Goal: Task Accomplishment & Management: Manage account settings

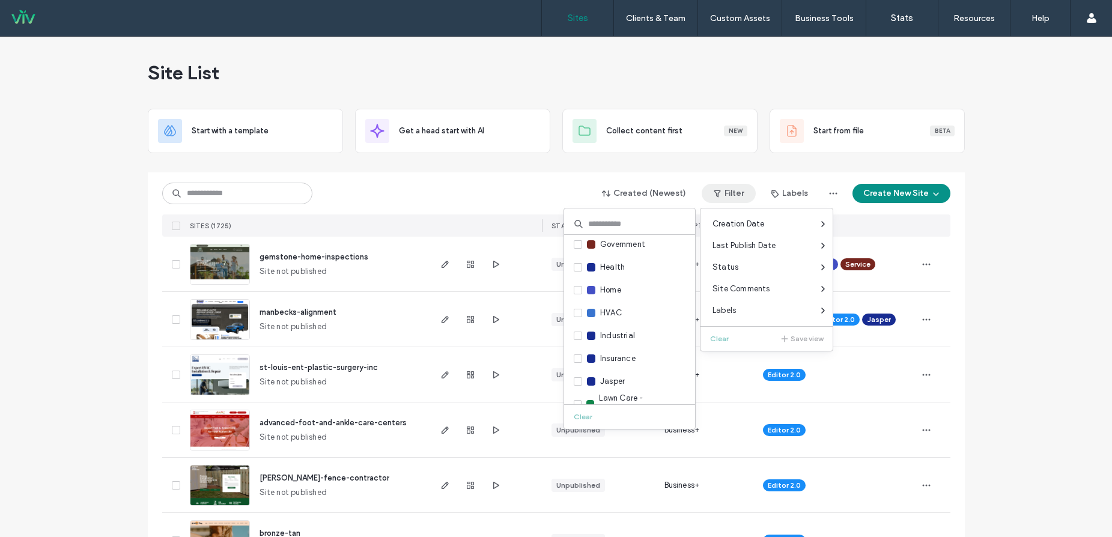
scroll to position [781, 0]
click at [578, 358] on span at bounding box center [578, 356] width 8 height 8
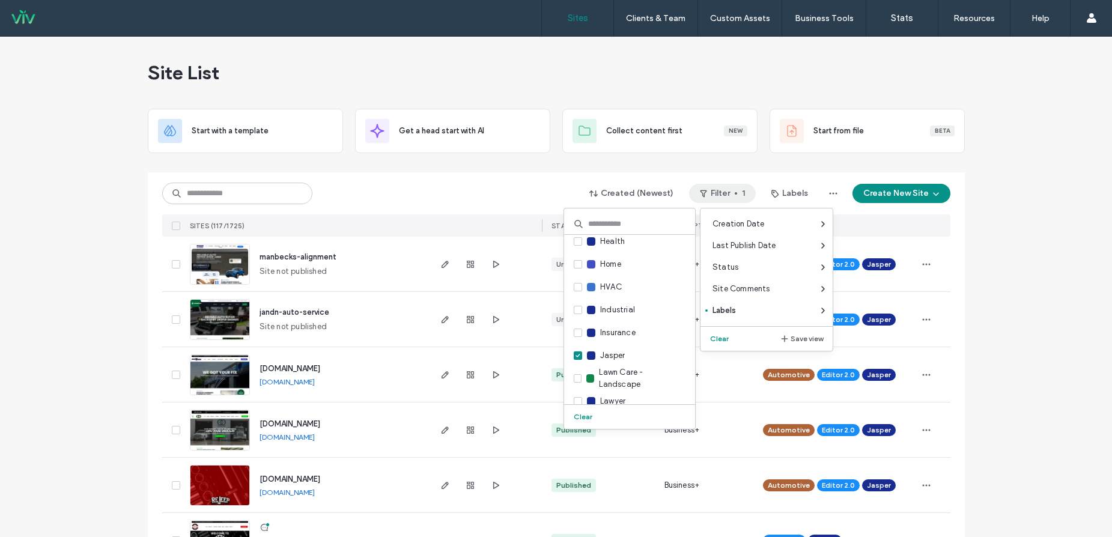
click at [525, 197] on div "Created (Newest) Filter 1 Labels Create New Site" at bounding box center [556, 193] width 788 height 23
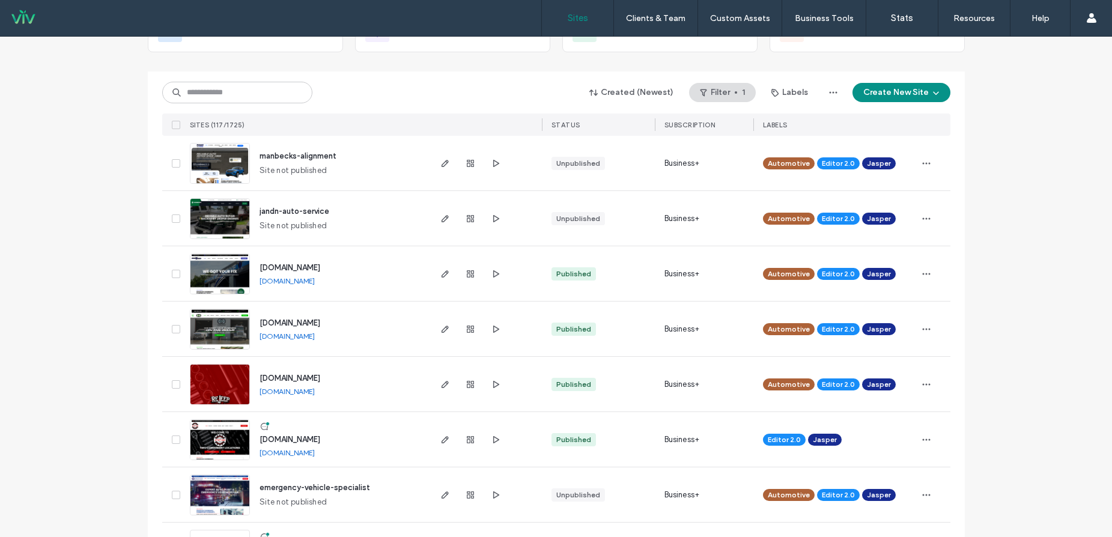
scroll to position [120, 0]
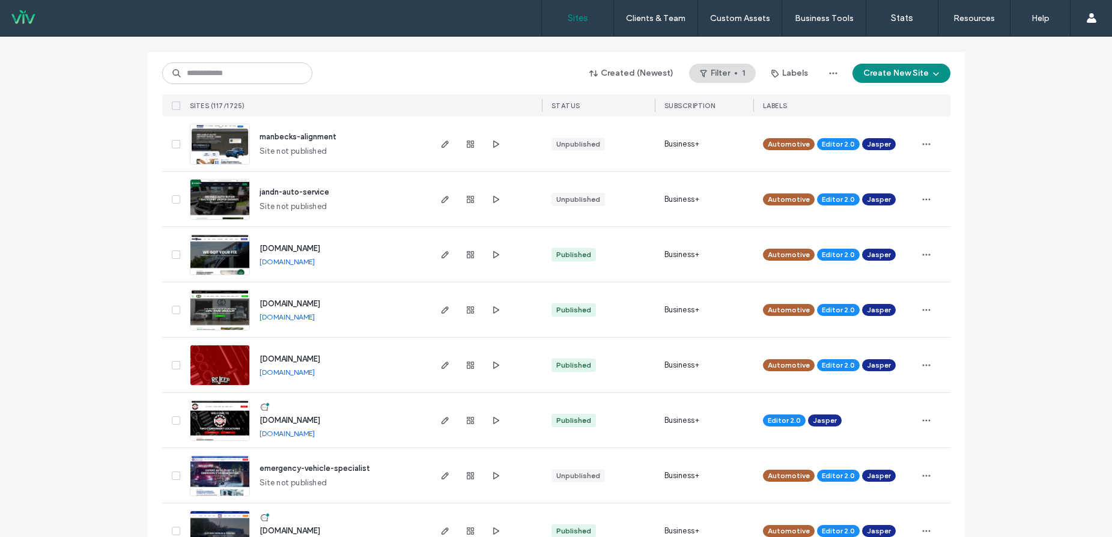
click at [315, 372] on link "[DOMAIN_NAME]" at bounding box center [287, 372] width 55 height 9
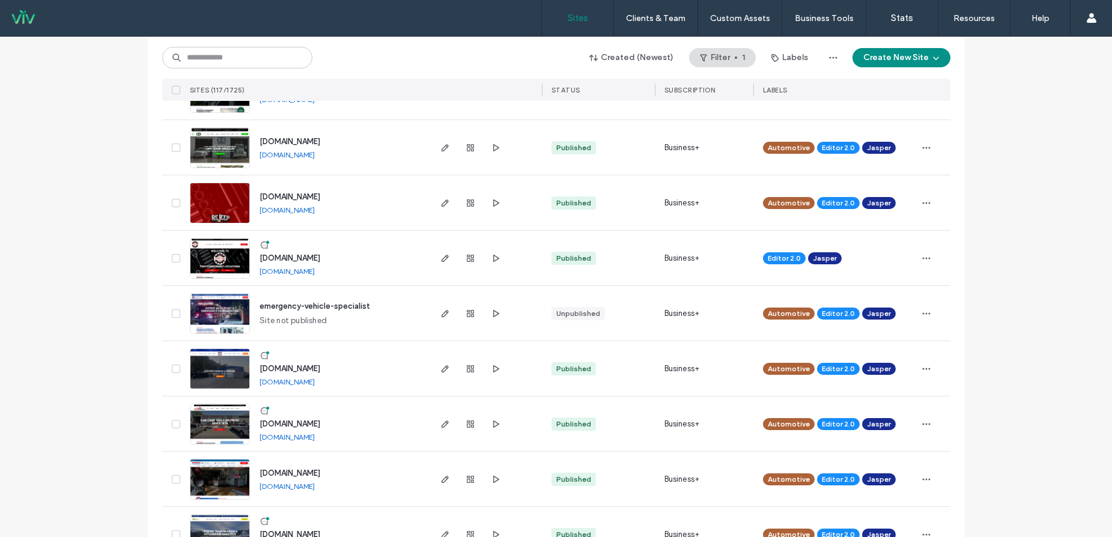
scroll to position [300, 0]
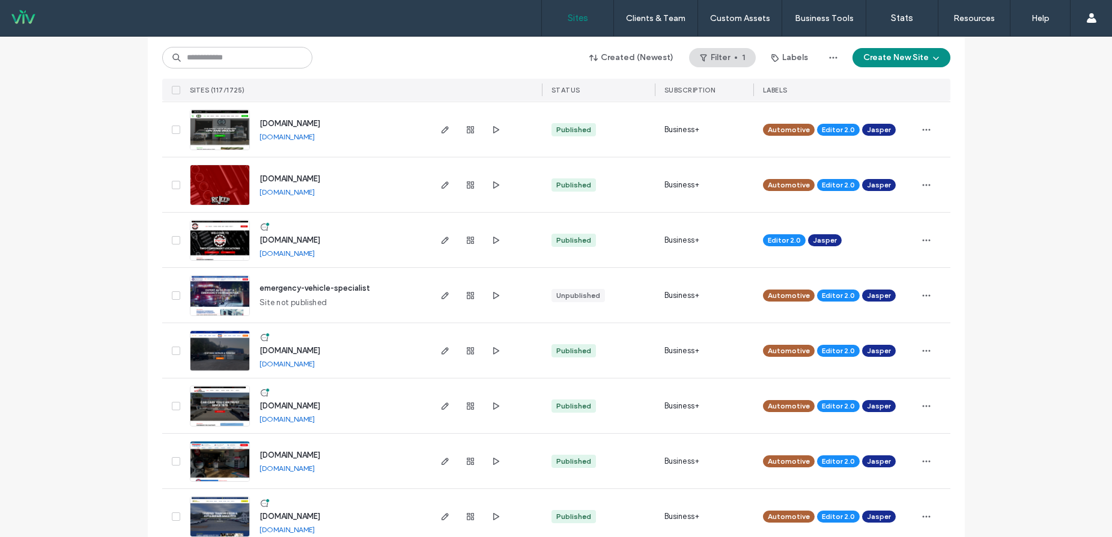
click at [302, 254] on link "[DOMAIN_NAME]" at bounding box center [287, 253] width 55 height 9
click at [305, 364] on link "[DOMAIN_NAME]" at bounding box center [287, 363] width 55 height 9
click at [314, 417] on link "[DOMAIN_NAME]" at bounding box center [287, 419] width 55 height 9
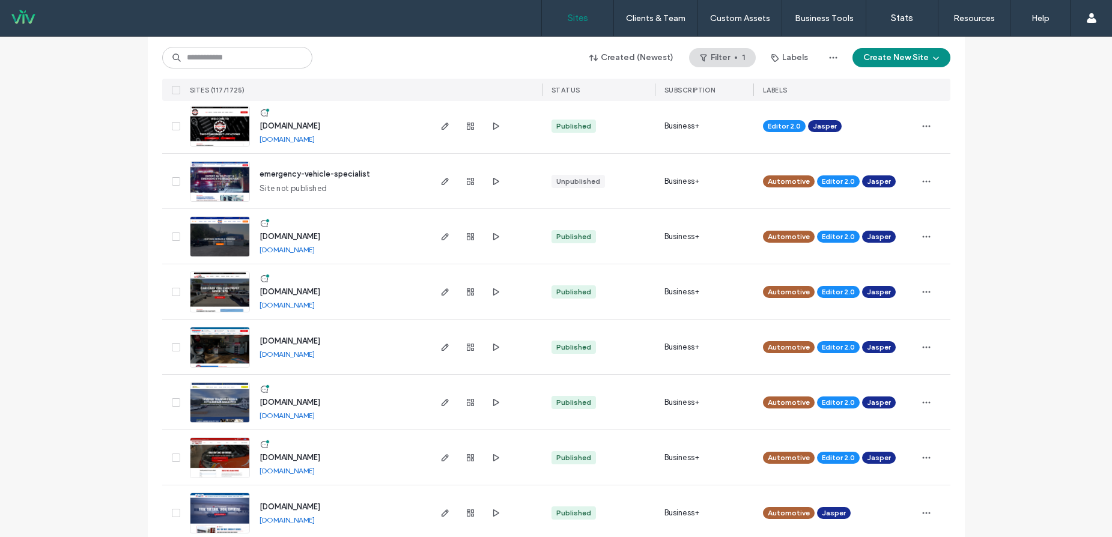
scroll to position [481, 0]
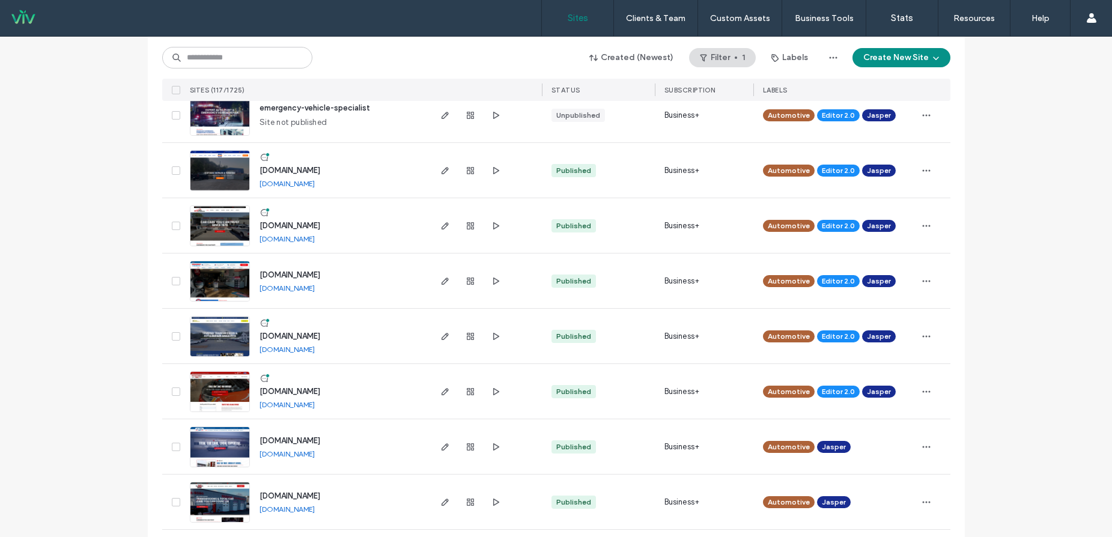
click at [315, 349] on link "[DOMAIN_NAME]" at bounding box center [287, 349] width 55 height 9
click at [315, 453] on link "[DOMAIN_NAME]" at bounding box center [287, 454] width 55 height 9
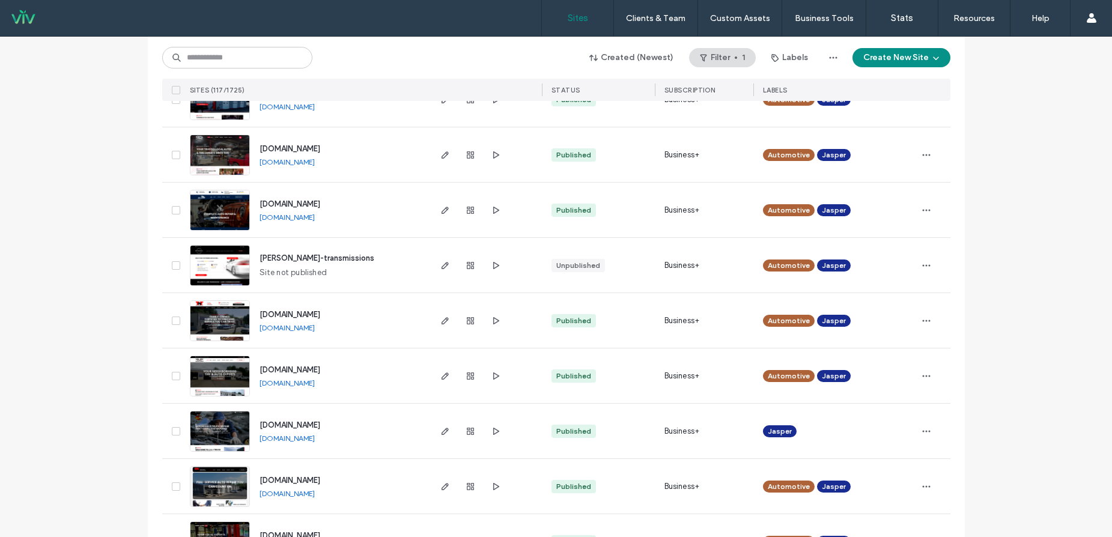
scroll to position [901, 0]
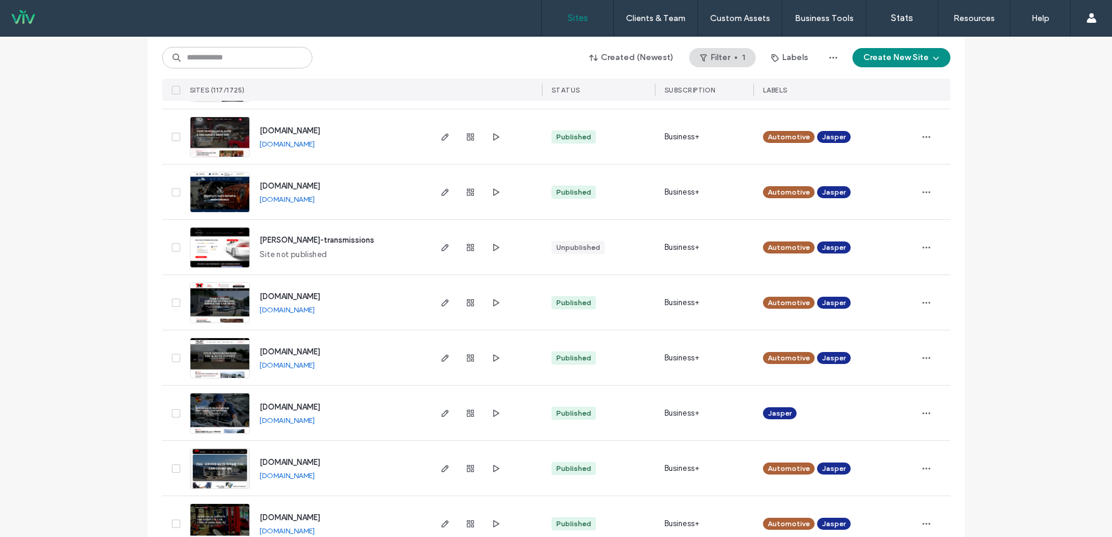
click at [315, 364] on link "[DOMAIN_NAME]" at bounding box center [287, 365] width 55 height 9
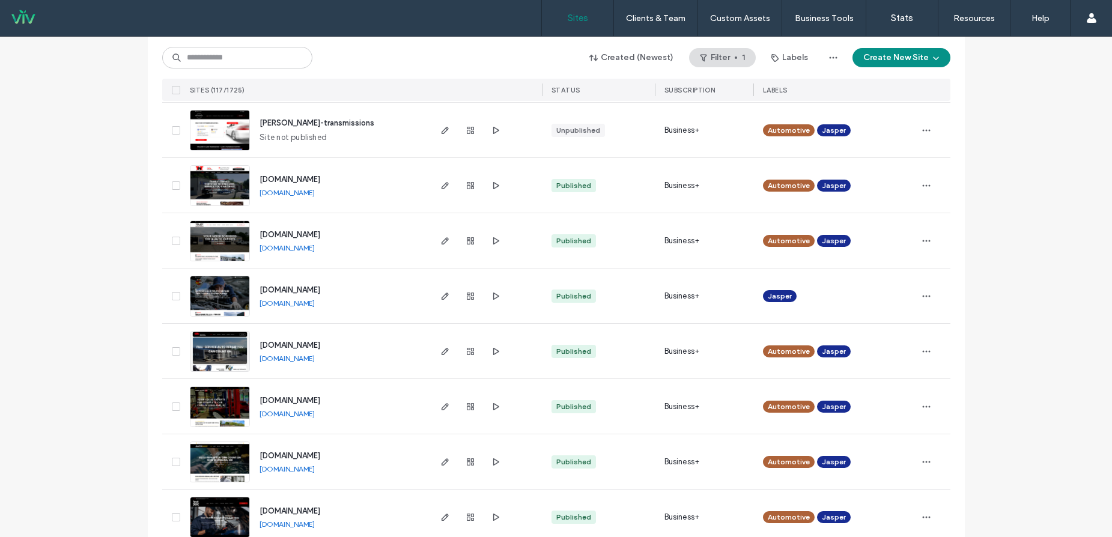
scroll to position [1022, 0]
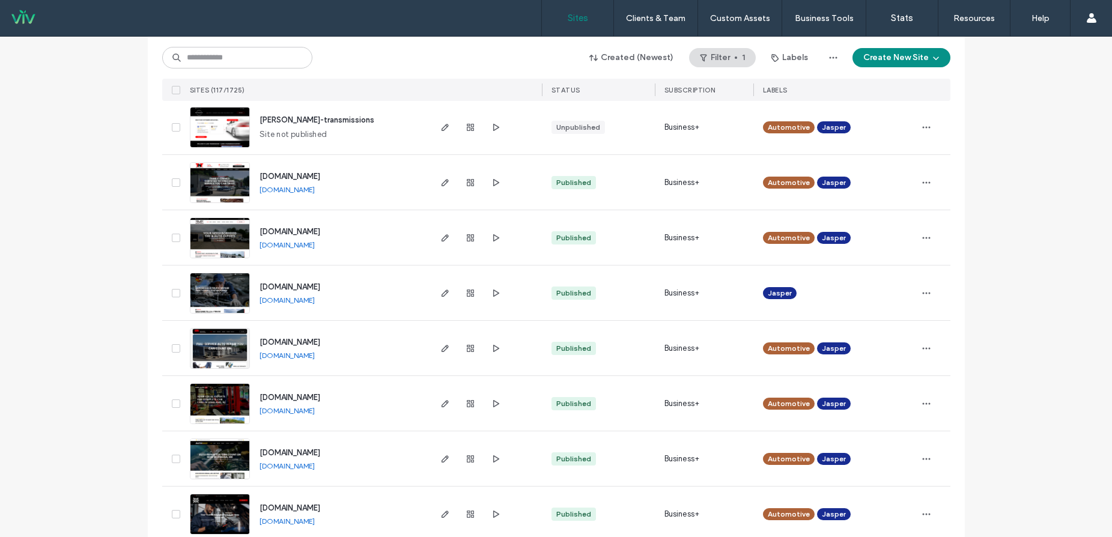
click at [315, 353] on link "[DOMAIN_NAME]" at bounding box center [287, 355] width 55 height 9
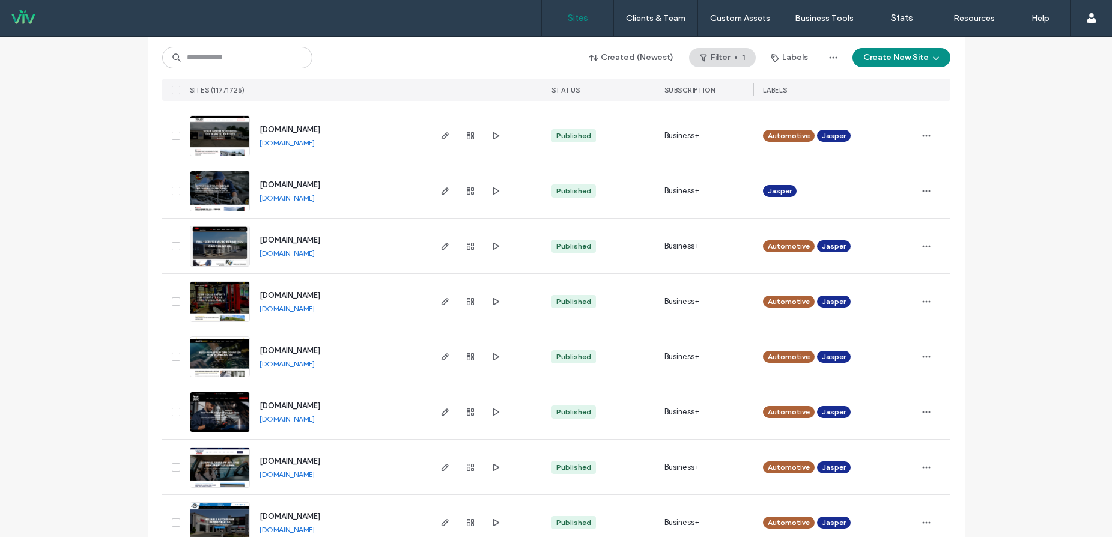
scroll to position [1142, 0]
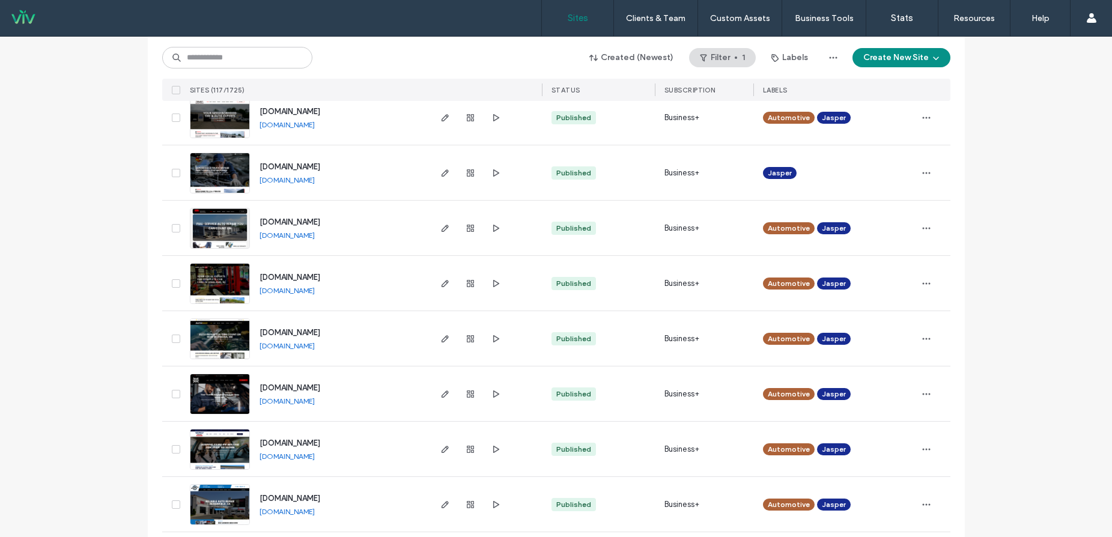
click at [305, 402] on link "[DOMAIN_NAME]" at bounding box center [287, 401] width 55 height 9
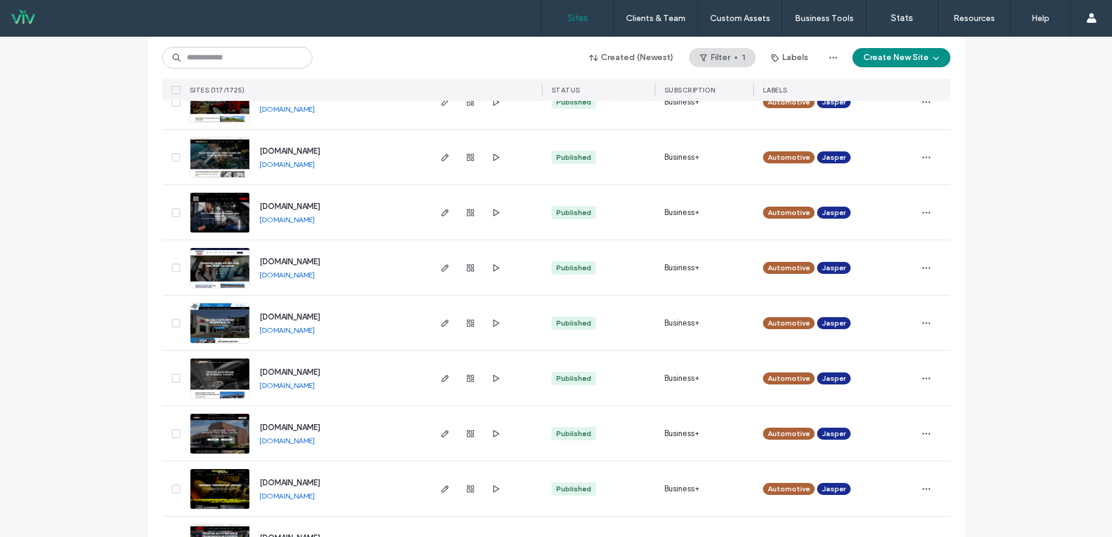
scroll to position [1382, 0]
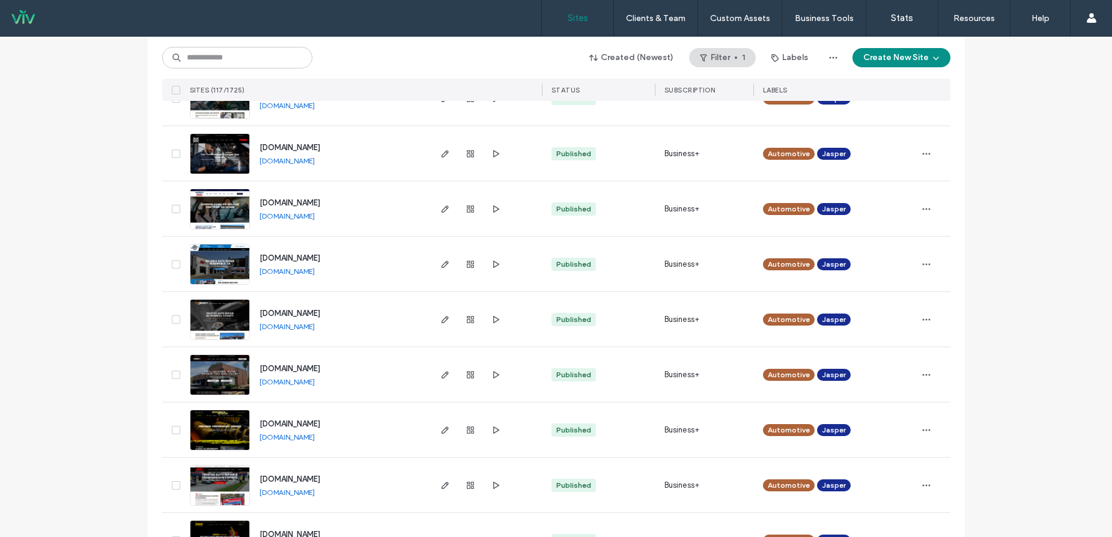
click at [311, 326] on link "[DOMAIN_NAME]" at bounding box center [287, 326] width 55 height 9
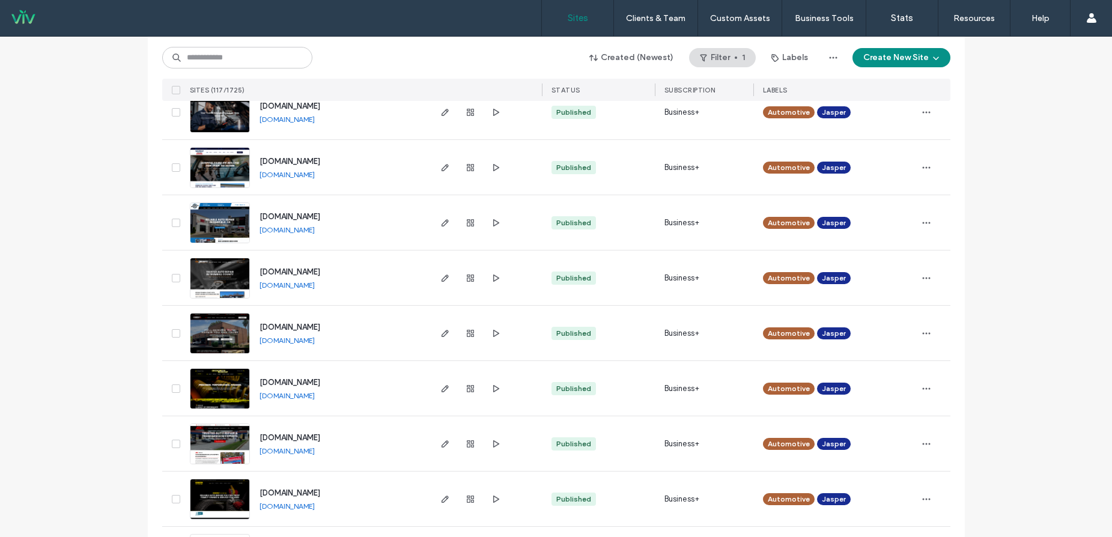
scroll to position [1442, 0]
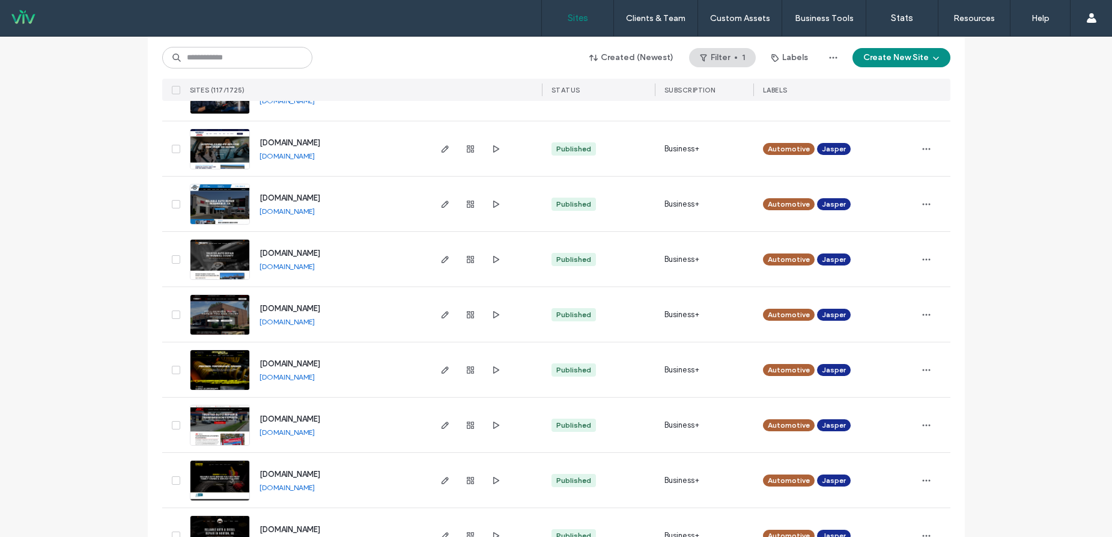
click at [310, 373] on link "[DOMAIN_NAME]" at bounding box center [287, 377] width 55 height 9
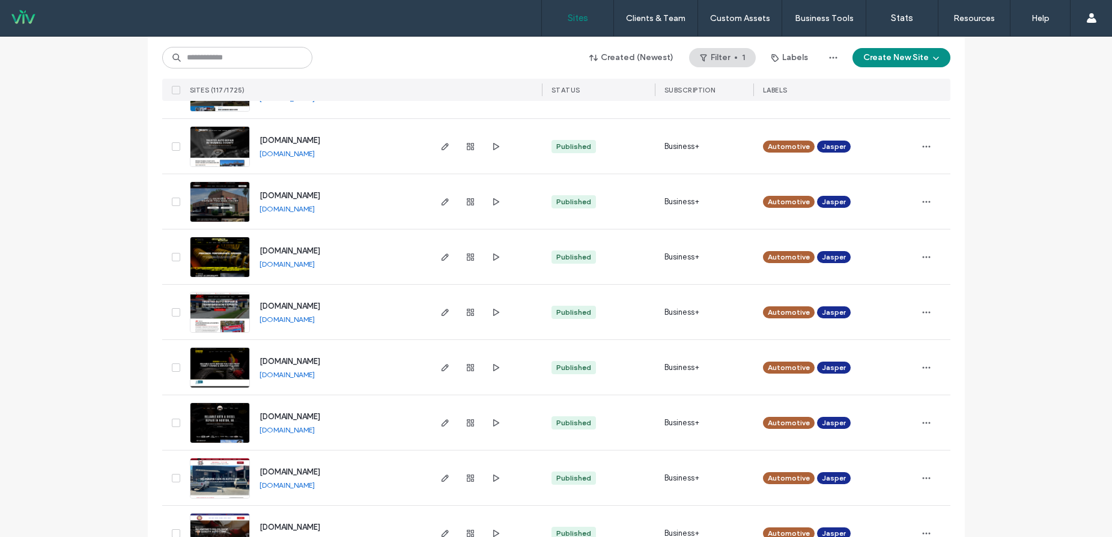
scroll to position [1562, 0]
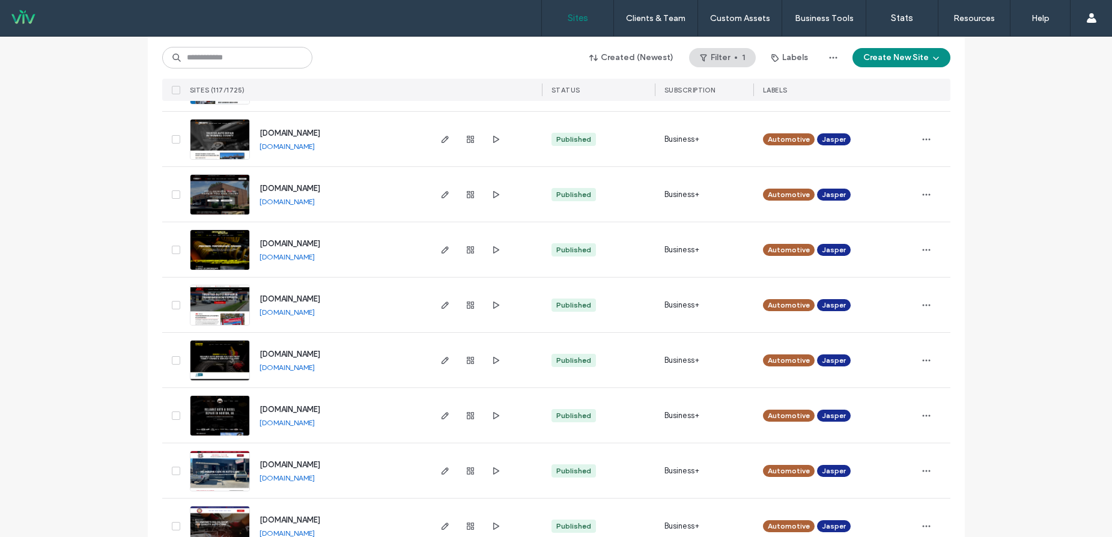
click at [303, 313] on link "[DOMAIN_NAME]" at bounding box center [287, 312] width 55 height 9
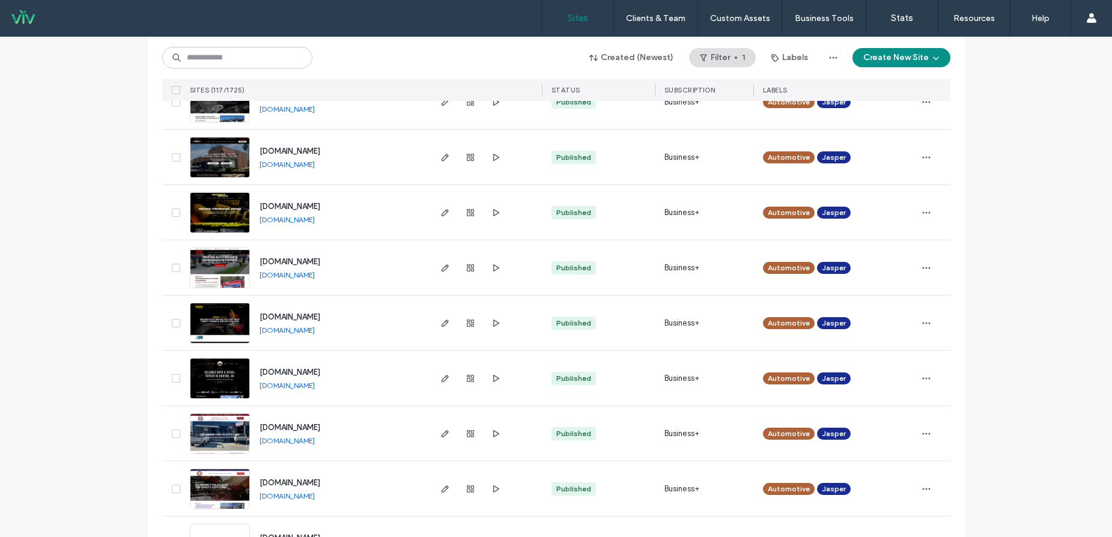
scroll to position [1743, 0]
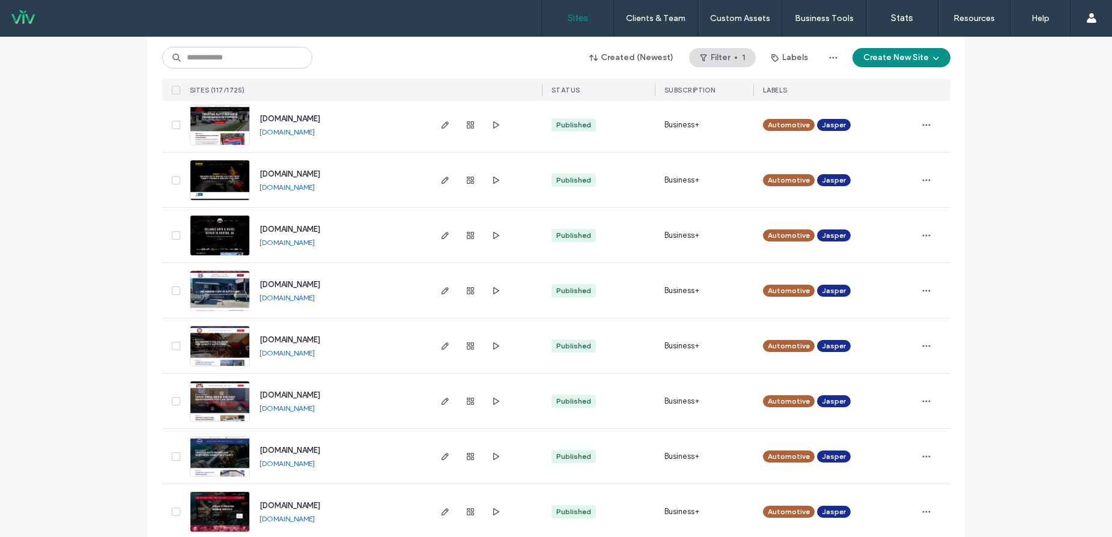
click at [315, 187] on link "[DOMAIN_NAME]" at bounding box center [287, 187] width 55 height 9
click at [302, 242] on link "[DOMAIN_NAME]" at bounding box center [287, 242] width 55 height 9
click at [305, 296] on link "[DOMAIN_NAME]" at bounding box center [287, 297] width 55 height 9
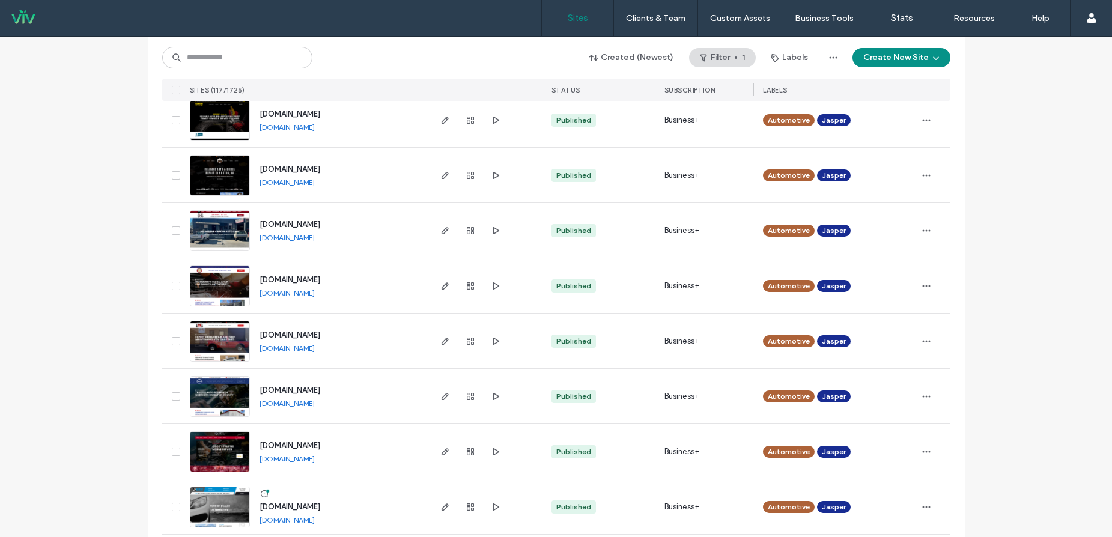
click at [315, 295] on link "[DOMAIN_NAME]" at bounding box center [287, 292] width 55 height 9
click at [310, 350] on link "[DOMAIN_NAME]" at bounding box center [287, 348] width 55 height 9
click at [315, 400] on link "[DOMAIN_NAME]" at bounding box center [287, 403] width 55 height 9
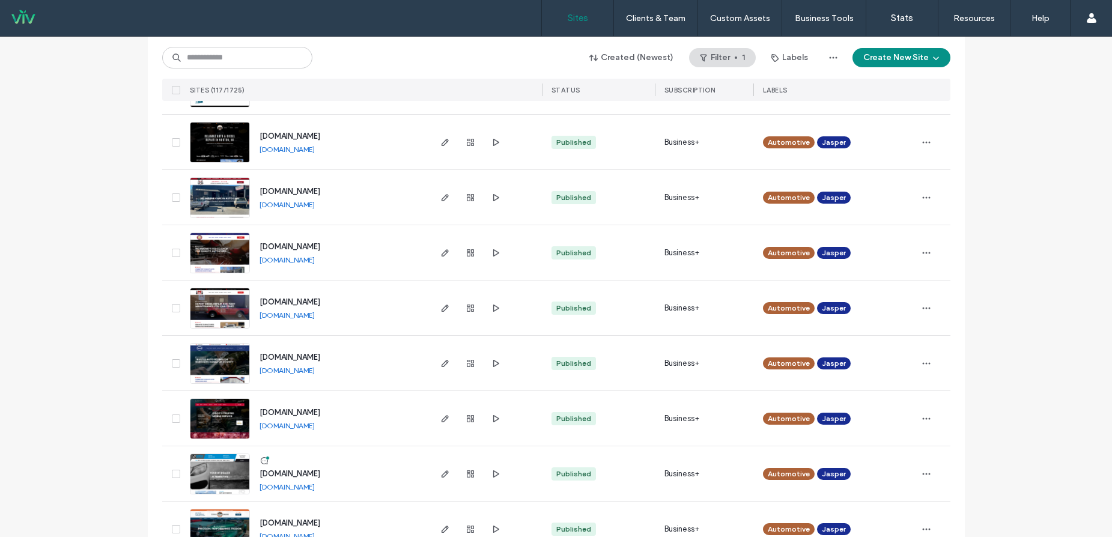
scroll to position [1923, 0]
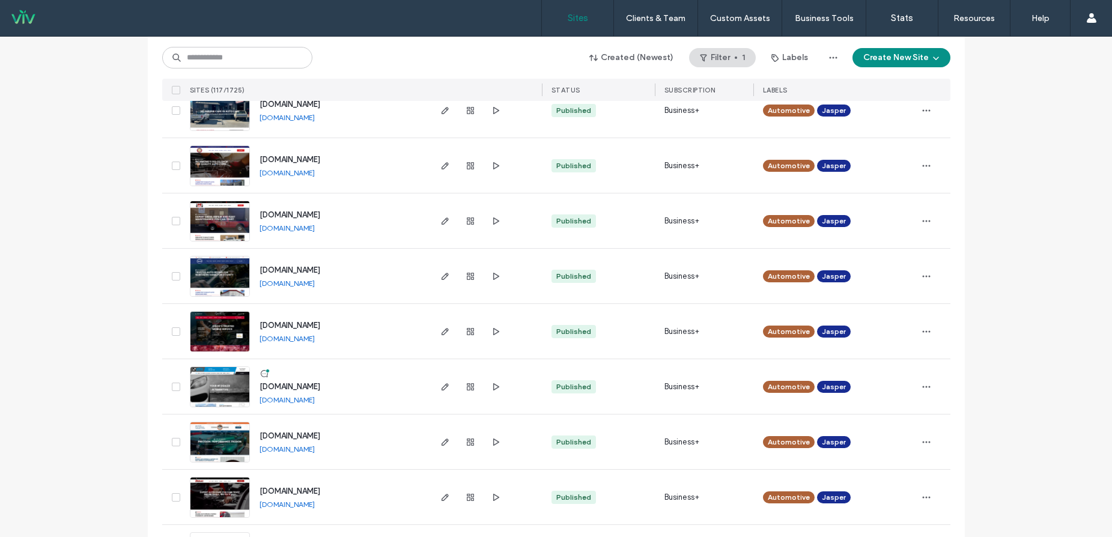
click at [296, 339] on link "[DOMAIN_NAME]" at bounding box center [287, 338] width 55 height 9
click at [315, 397] on link "[DOMAIN_NAME]" at bounding box center [287, 399] width 55 height 9
click at [284, 399] on link "[DOMAIN_NAME]" at bounding box center [287, 399] width 55 height 9
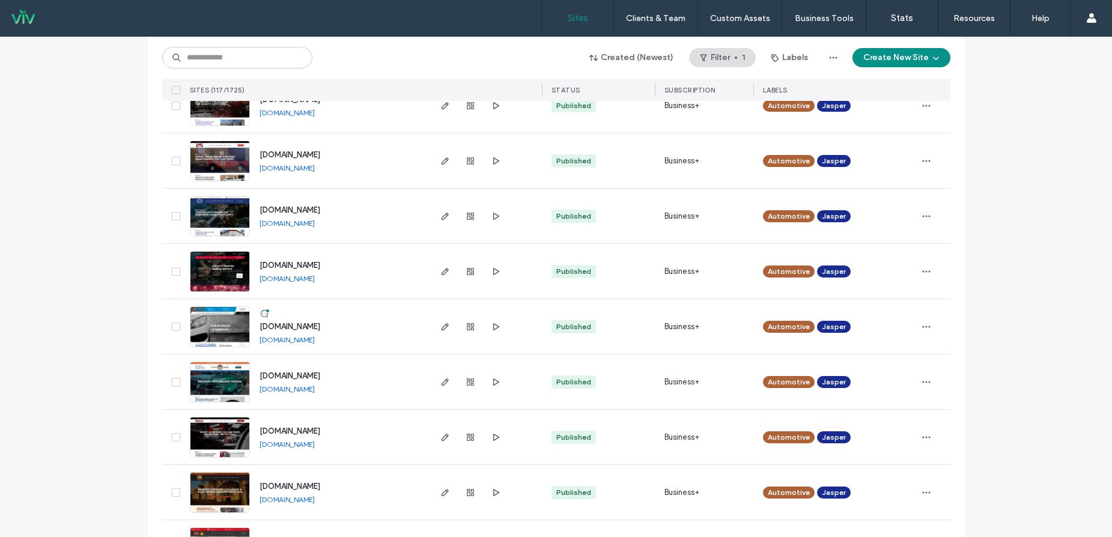
scroll to position [2043, 0]
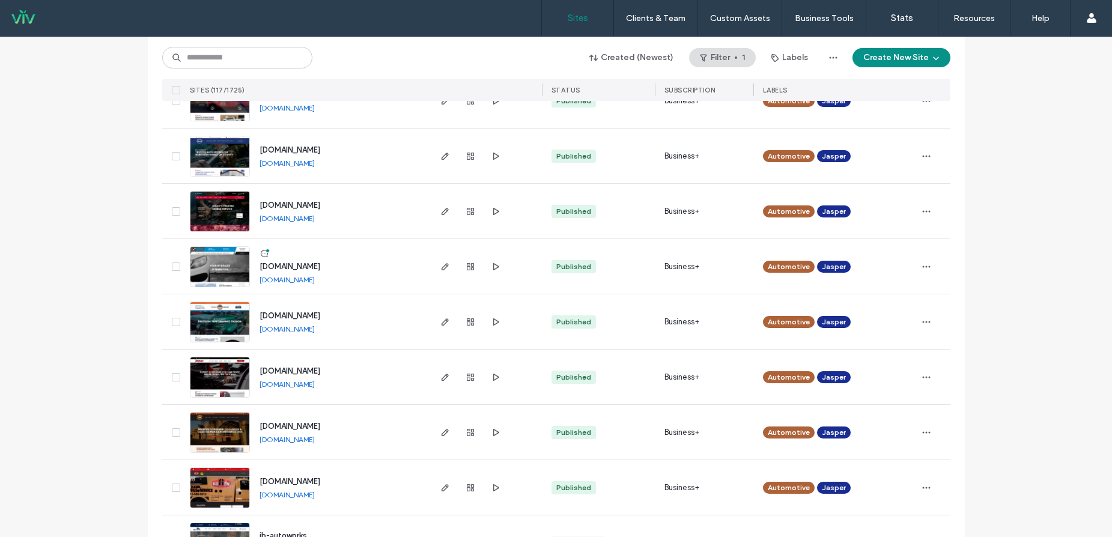
click at [315, 330] on link "[DOMAIN_NAME]" at bounding box center [287, 329] width 55 height 9
click at [284, 386] on link "[DOMAIN_NAME]" at bounding box center [287, 384] width 55 height 9
click at [297, 439] on link "[DOMAIN_NAME]" at bounding box center [287, 439] width 55 height 9
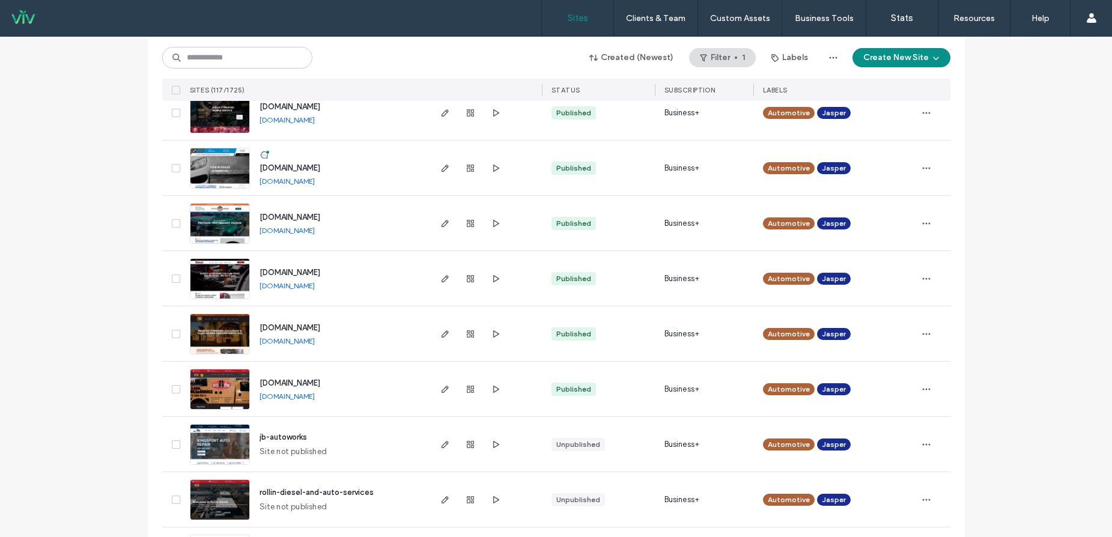
scroll to position [2163, 0]
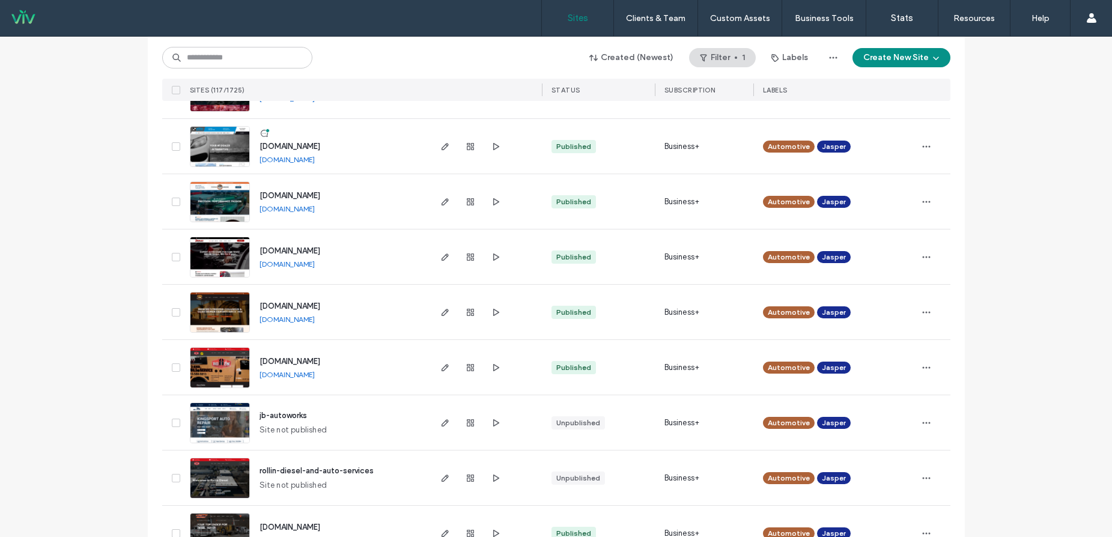
click at [282, 376] on link "[DOMAIN_NAME]" at bounding box center [287, 374] width 55 height 9
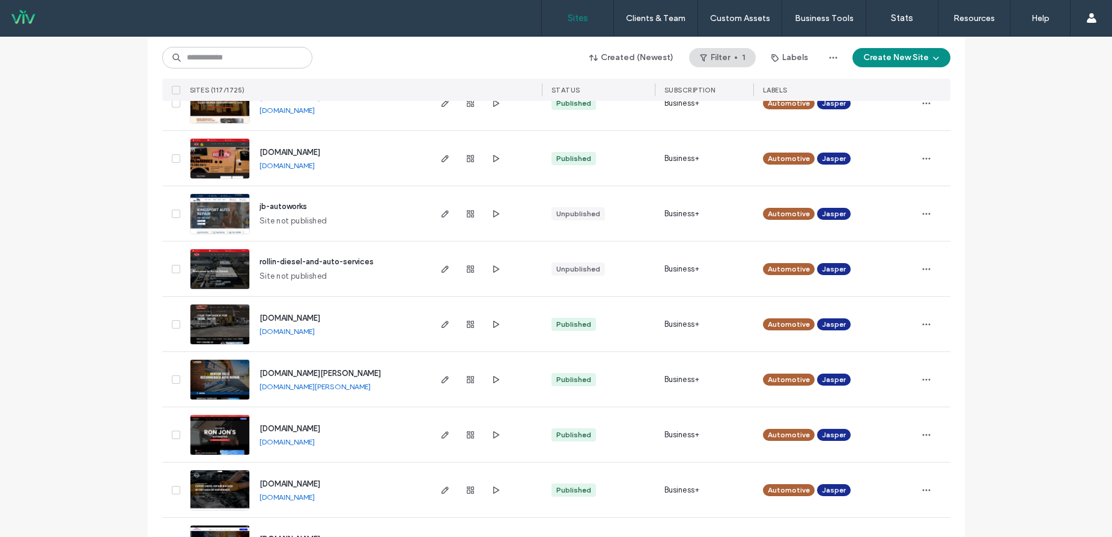
scroll to position [2404, 0]
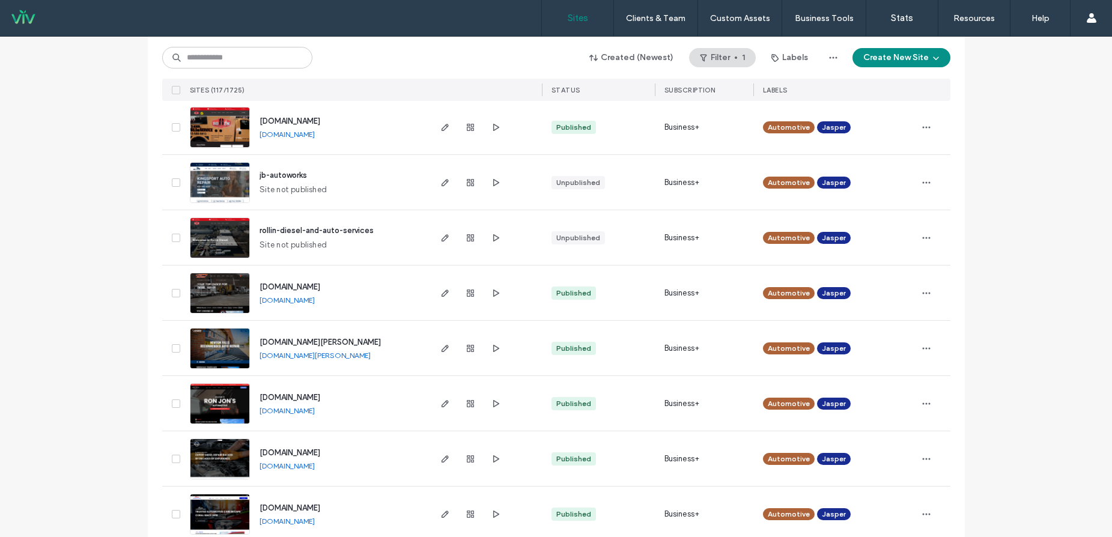
click at [309, 299] on link "[DOMAIN_NAME]" at bounding box center [287, 300] width 55 height 9
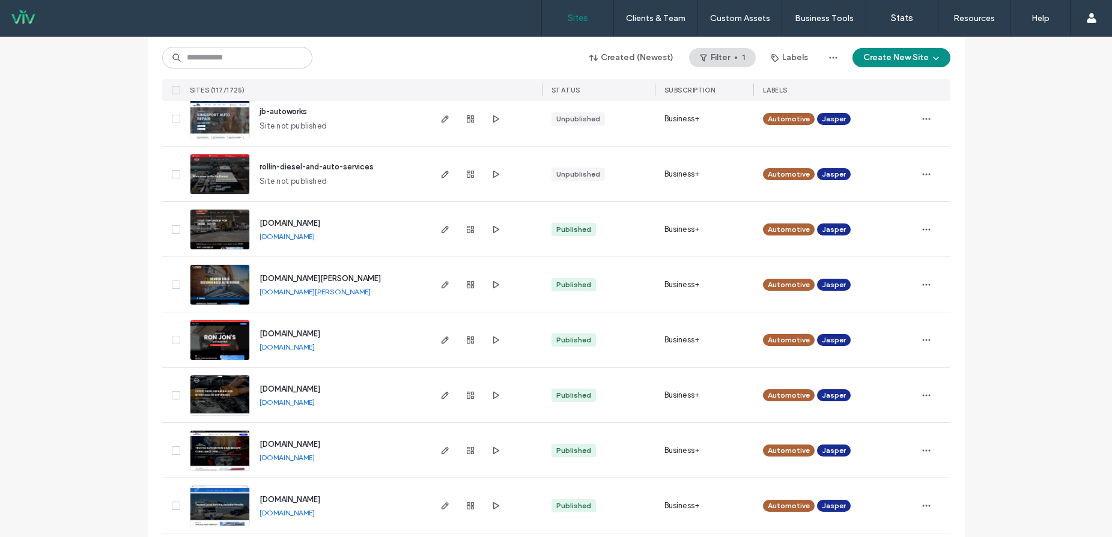
scroll to position [2524, 0]
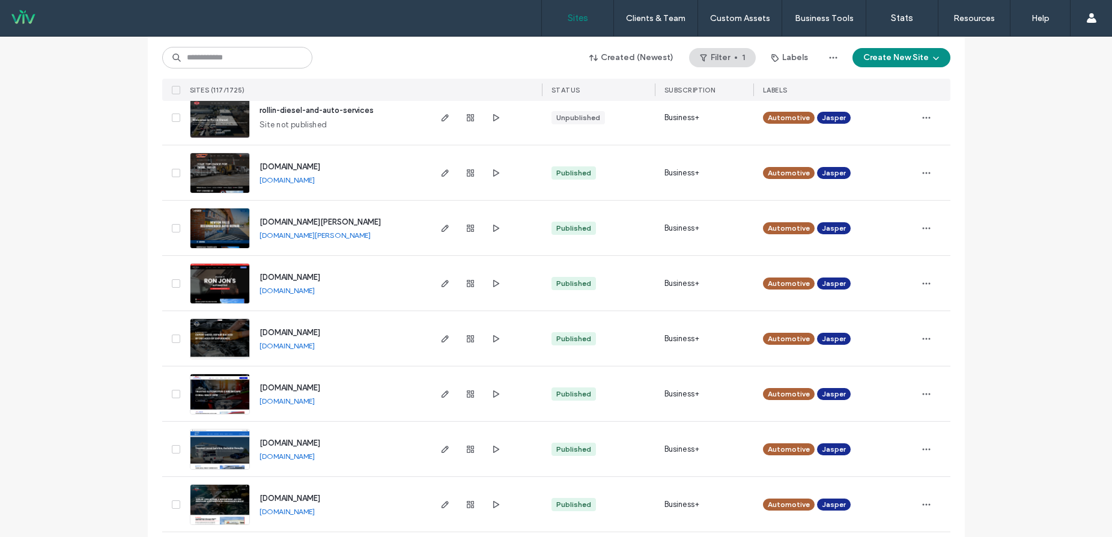
click at [294, 237] on link "[DOMAIN_NAME][PERSON_NAME]" at bounding box center [315, 235] width 111 height 9
click at [308, 290] on link "[DOMAIN_NAME]" at bounding box center [287, 290] width 55 height 9
click at [305, 347] on link "[DOMAIN_NAME]" at bounding box center [287, 345] width 55 height 9
click at [311, 398] on link "[DOMAIN_NAME]" at bounding box center [287, 401] width 55 height 9
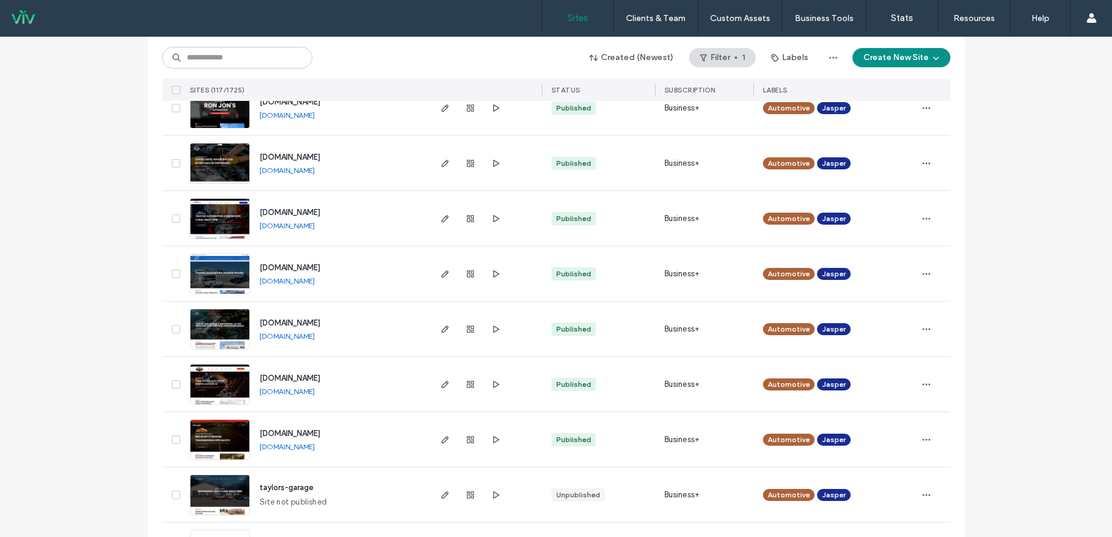
scroll to position [2764, 0]
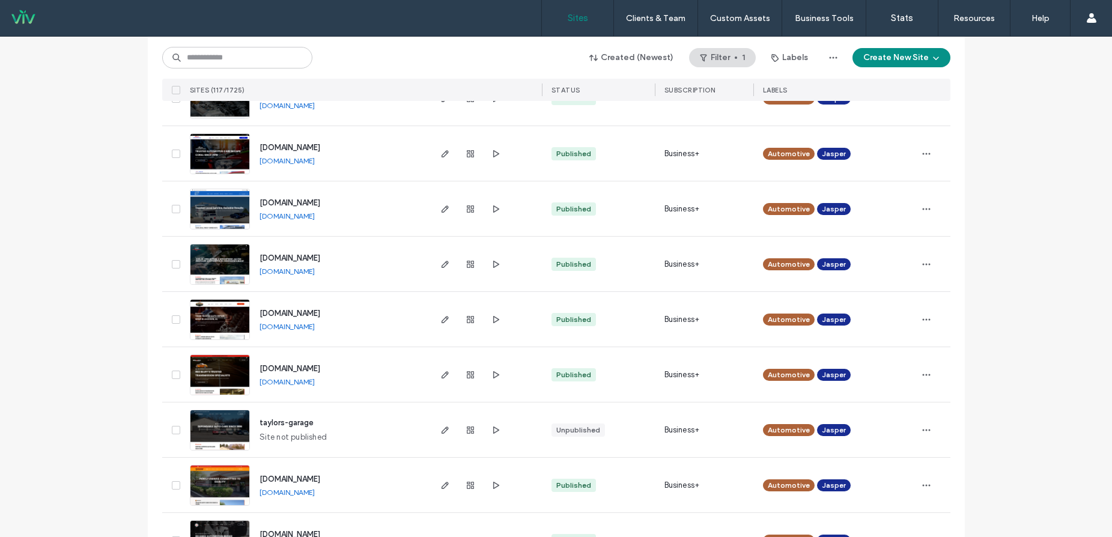
click at [308, 215] on link "[DOMAIN_NAME]" at bounding box center [287, 216] width 55 height 9
click at [285, 268] on link "[DOMAIN_NAME]" at bounding box center [287, 271] width 55 height 9
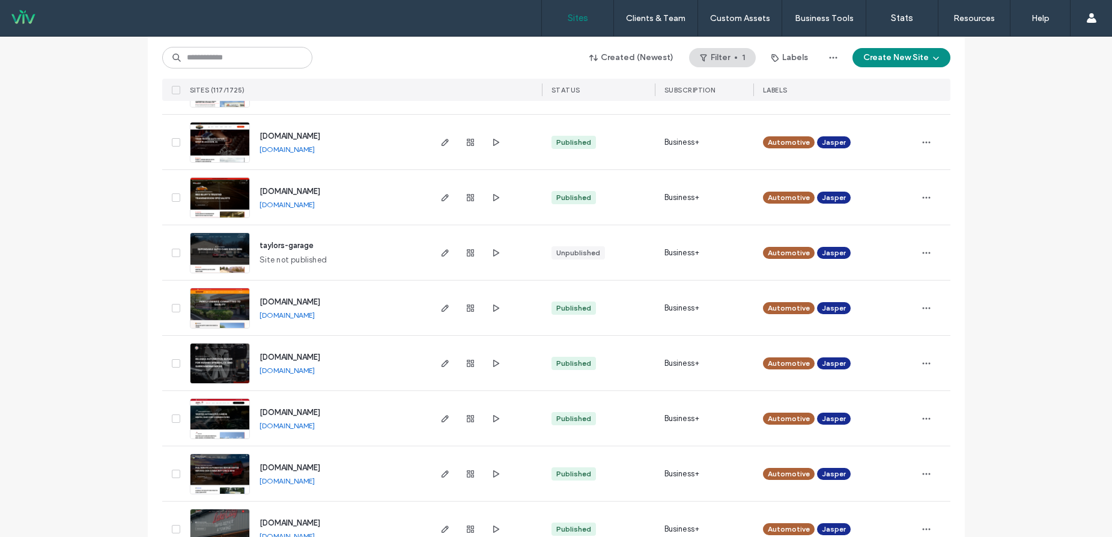
scroll to position [2945, 0]
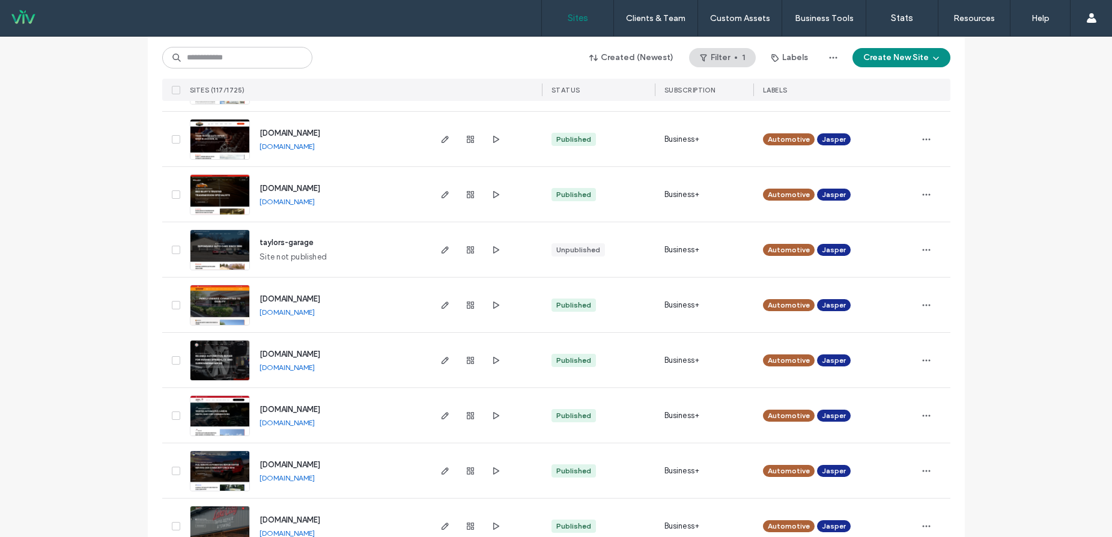
click at [311, 202] on link "[DOMAIN_NAME]" at bounding box center [287, 201] width 55 height 9
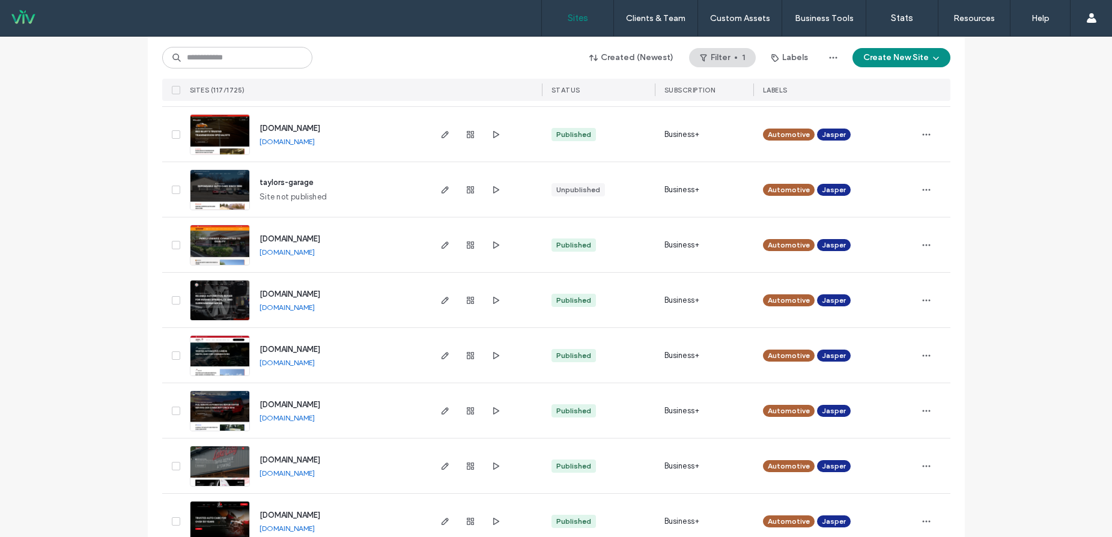
click at [314, 308] on link "[DOMAIN_NAME]" at bounding box center [287, 307] width 55 height 9
click at [299, 365] on link "[DOMAIN_NAME]" at bounding box center [287, 362] width 55 height 9
click at [315, 416] on link "[DOMAIN_NAME]" at bounding box center [287, 417] width 55 height 9
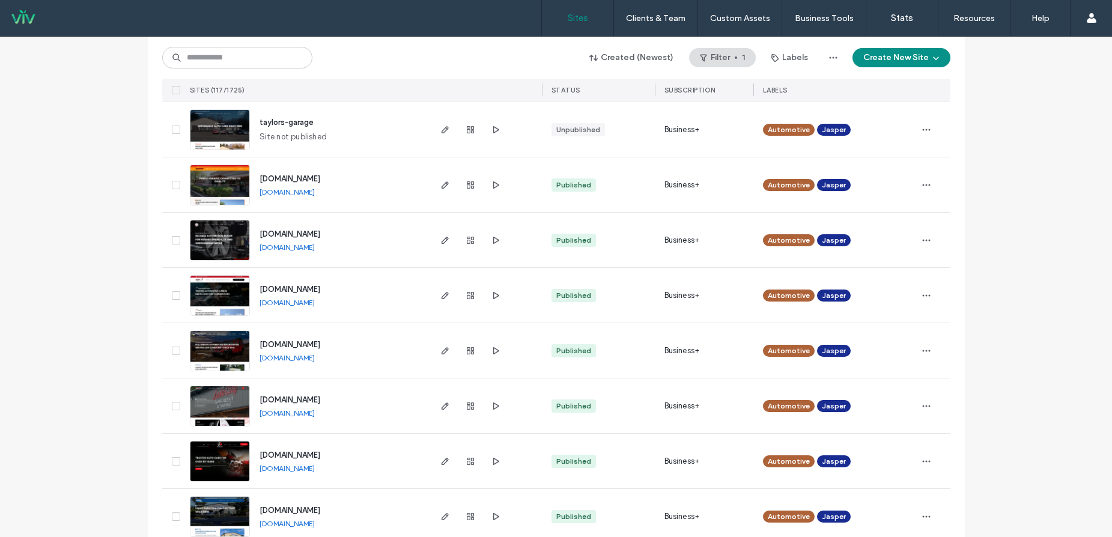
click at [315, 416] on link "[DOMAIN_NAME]" at bounding box center [287, 413] width 55 height 9
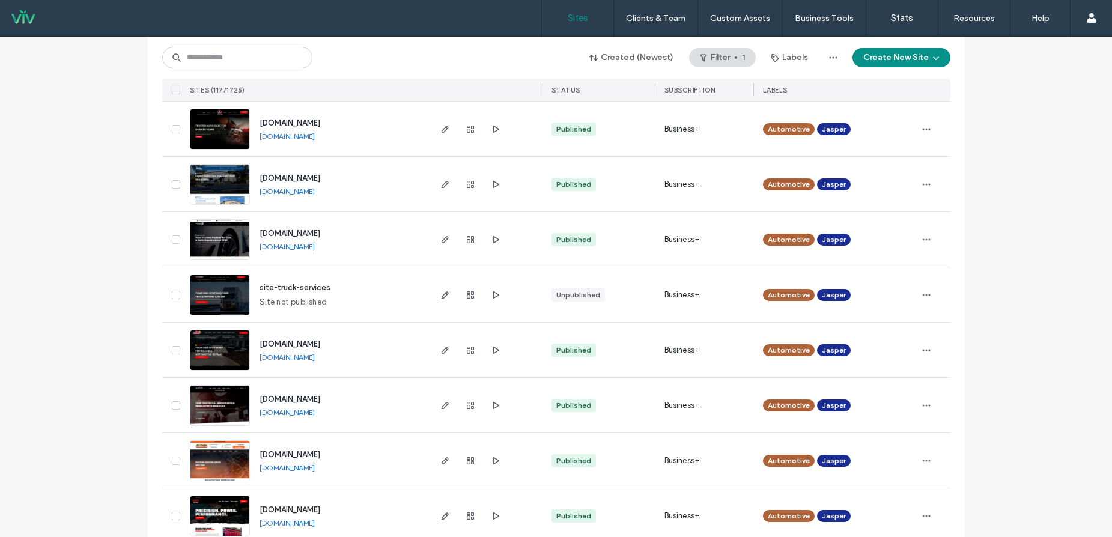
scroll to position [3425, 0]
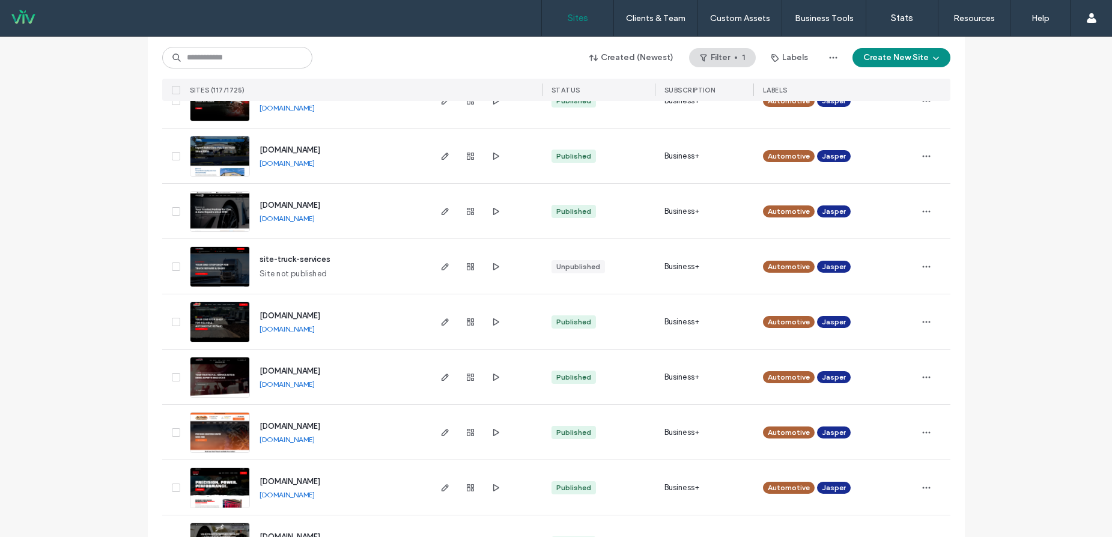
click at [315, 329] on link "[DOMAIN_NAME]" at bounding box center [287, 329] width 55 height 9
click at [314, 385] on link "[DOMAIN_NAME]" at bounding box center [287, 384] width 55 height 9
click at [291, 435] on link "[DOMAIN_NAME]" at bounding box center [287, 439] width 55 height 9
click at [314, 436] on link "[DOMAIN_NAME]" at bounding box center [287, 439] width 55 height 9
click at [925, 431] on icon "button" at bounding box center [927, 433] width 10 height 10
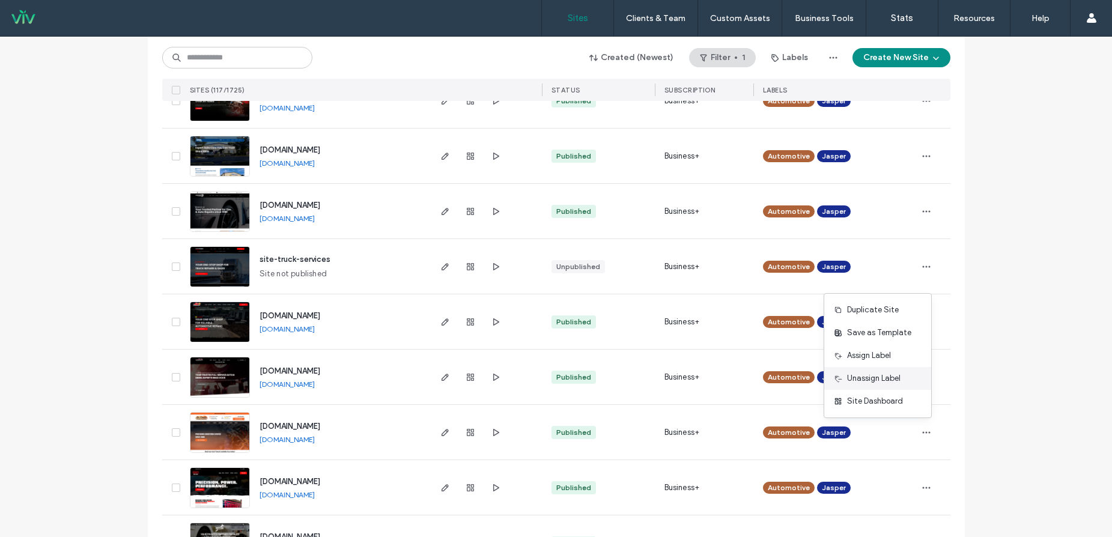
click at [894, 383] on span "Unassign Label" at bounding box center [873, 379] width 53 height 12
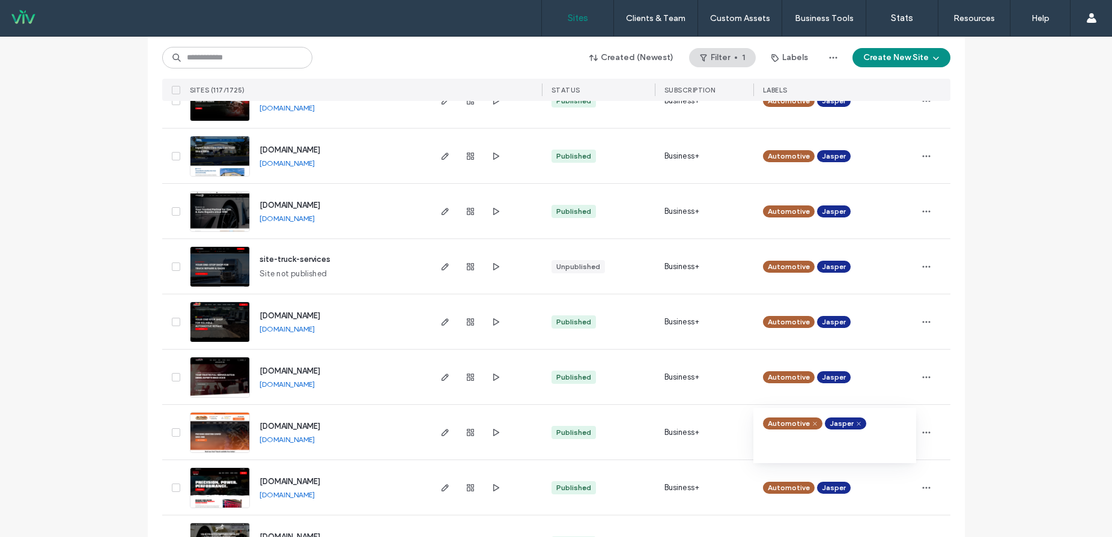
click at [856, 424] on icon at bounding box center [858, 423] width 5 height 5
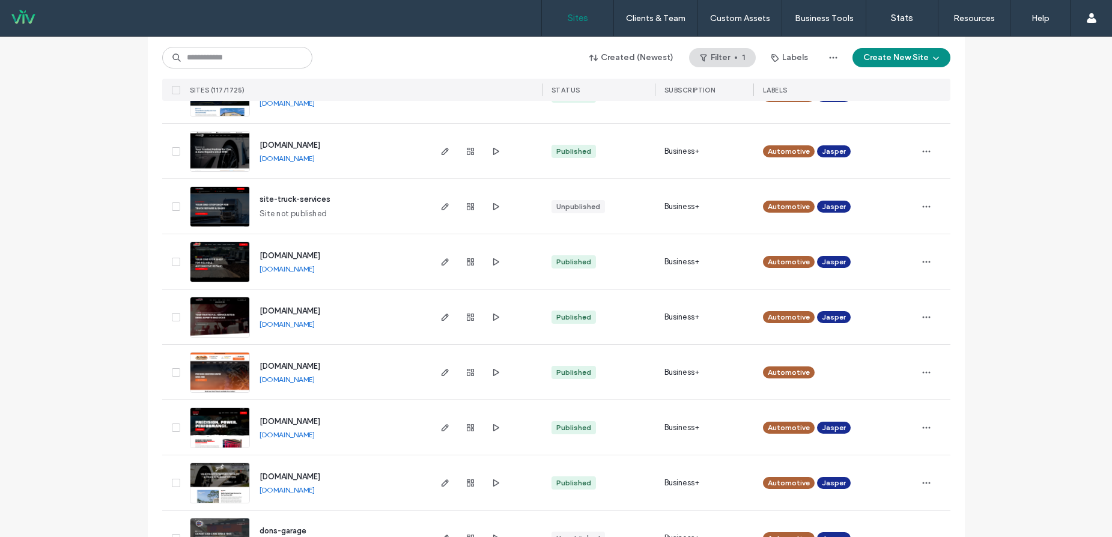
click at [368, 447] on div "[DOMAIN_NAME] [DOMAIN_NAME]" at bounding box center [339, 427] width 178 height 55
click at [315, 438] on link "[DOMAIN_NAME]" at bounding box center [287, 434] width 55 height 9
click at [315, 437] on link "[DOMAIN_NAME]" at bounding box center [287, 434] width 55 height 9
click at [927, 429] on icon "button" at bounding box center [927, 428] width 10 height 10
click at [899, 375] on span "Unassign Label" at bounding box center [873, 374] width 53 height 12
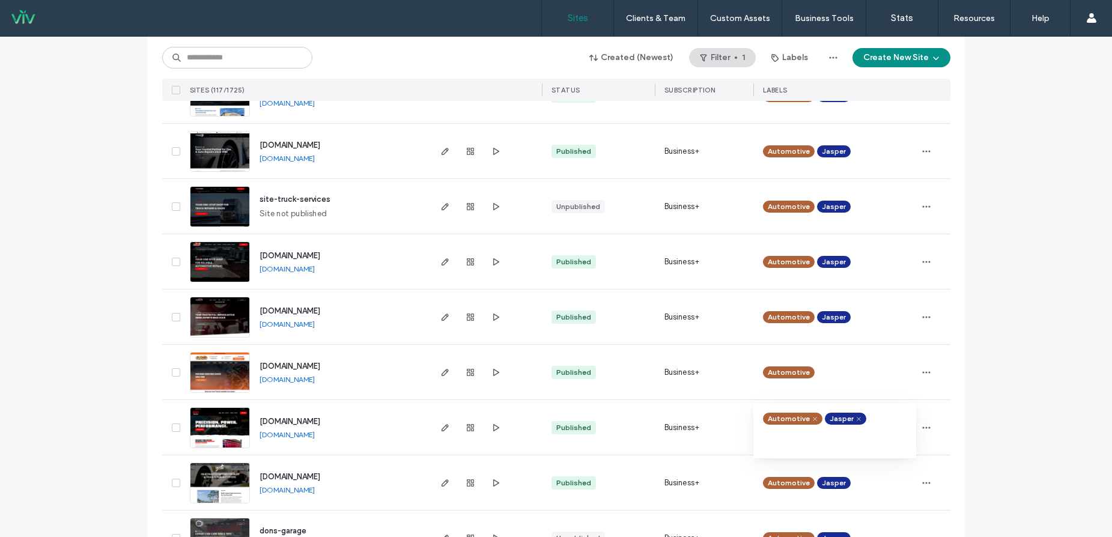
click at [857, 419] on use at bounding box center [858, 418] width 3 height 3
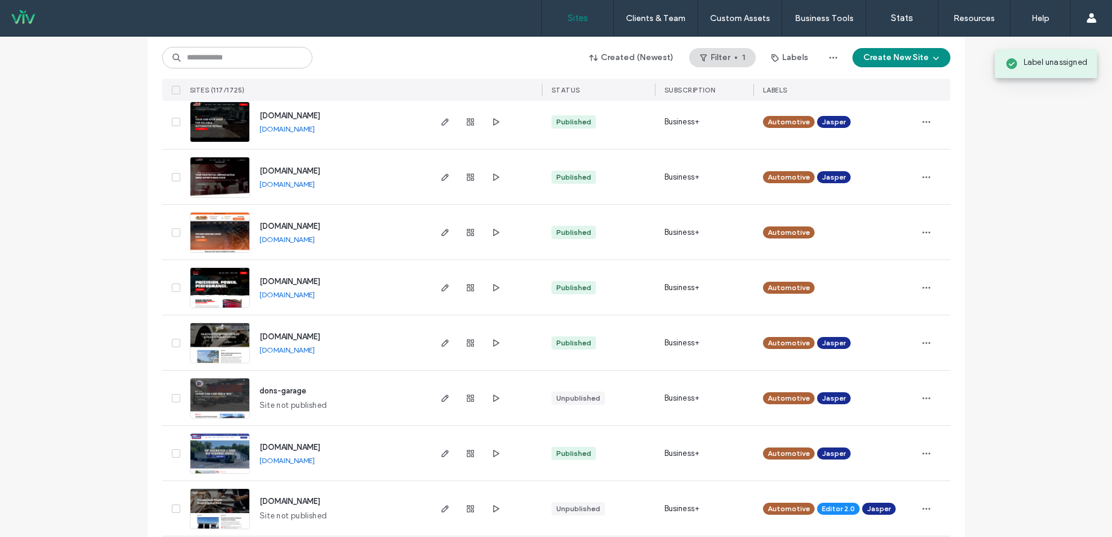
scroll to position [3666, 0]
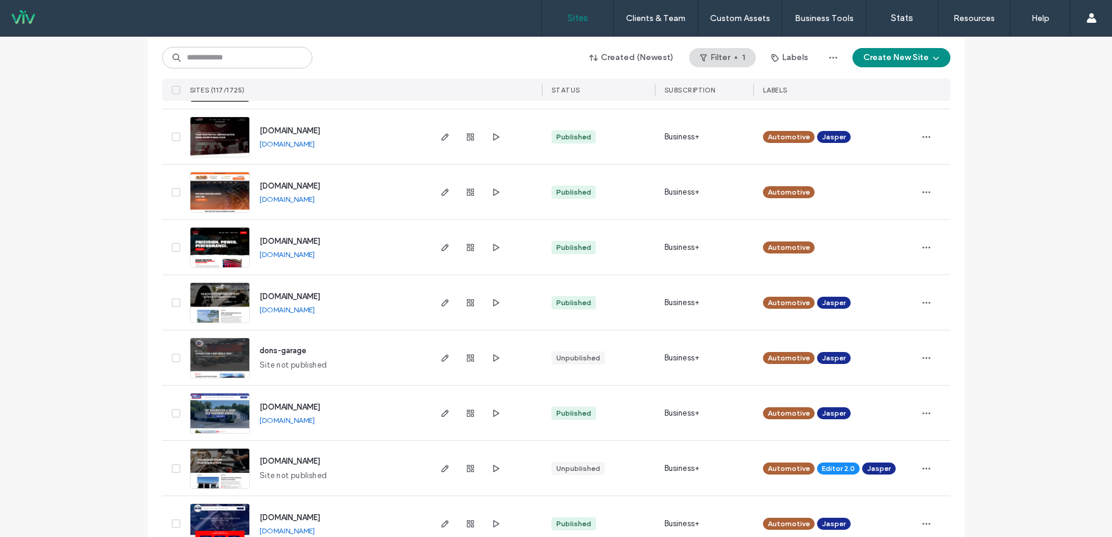
click at [294, 309] on link "[DOMAIN_NAME]" at bounding box center [287, 309] width 55 height 9
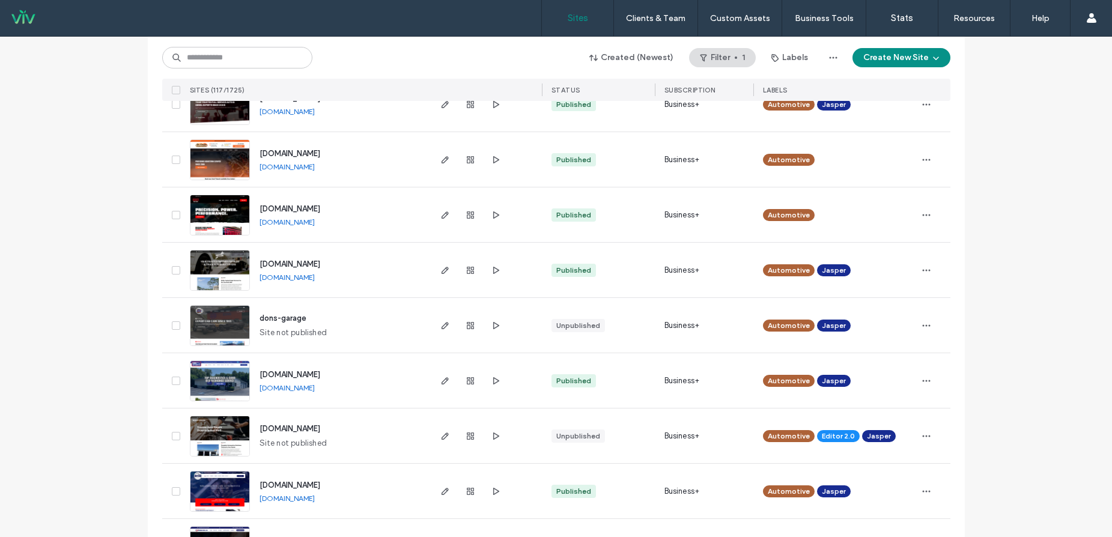
scroll to position [3726, 0]
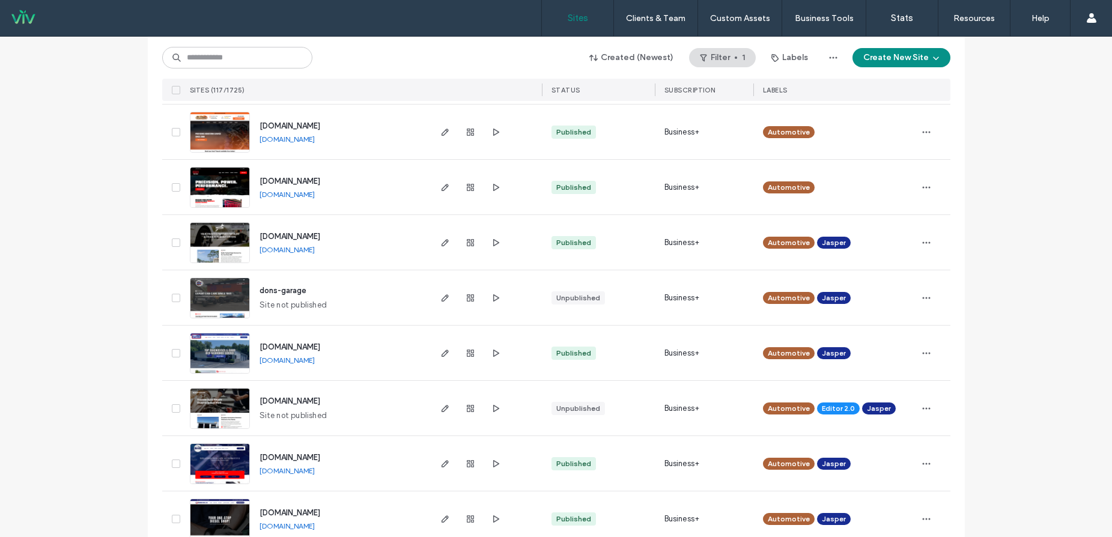
click at [293, 249] on link "[DOMAIN_NAME]" at bounding box center [287, 249] width 55 height 9
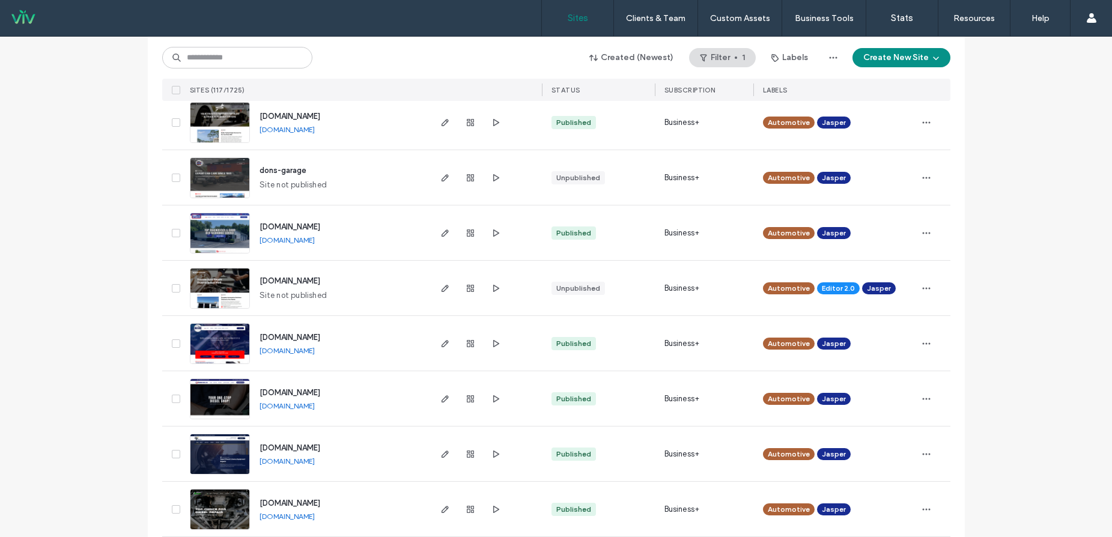
scroll to position [3889, 0]
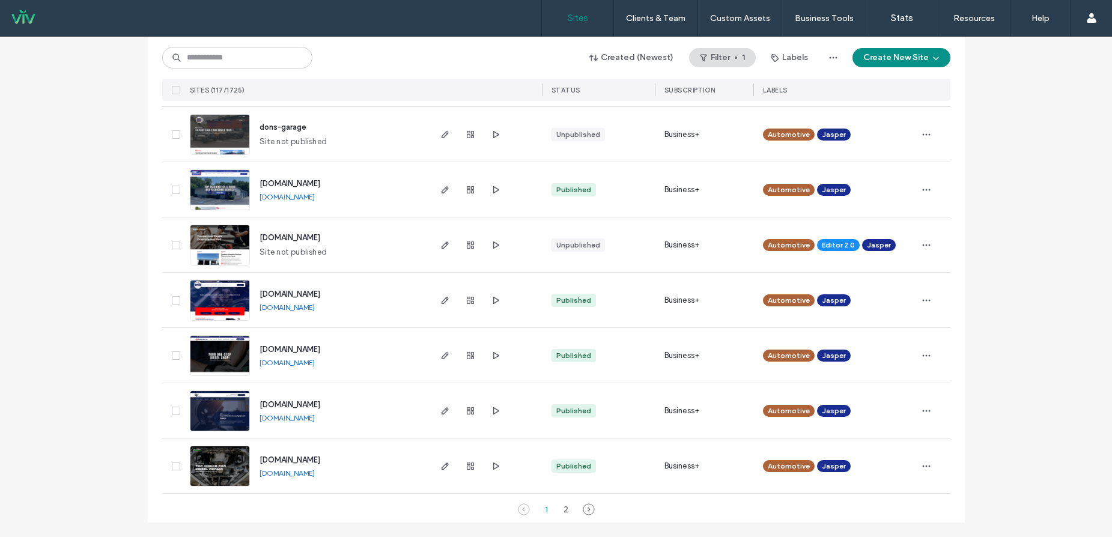
click at [315, 361] on link "[DOMAIN_NAME]" at bounding box center [287, 362] width 55 height 9
click at [315, 419] on link "[DOMAIN_NAME]" at bounding box center [287, 417] width 55 height 9
click at [587, 513] on icon at bounding box center [589, 510] width 12 height 12
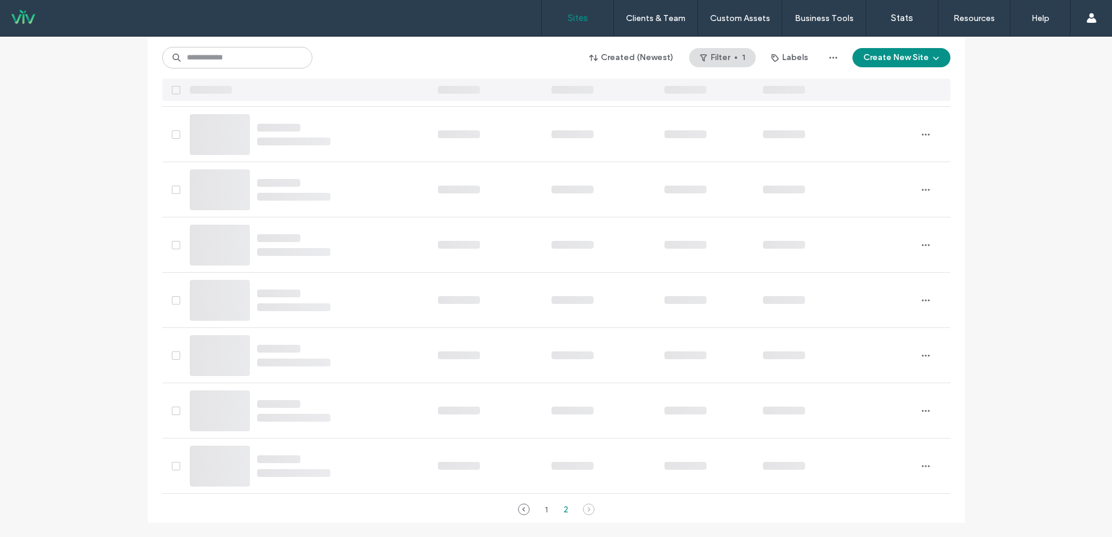
scroll to position [1954, 0]
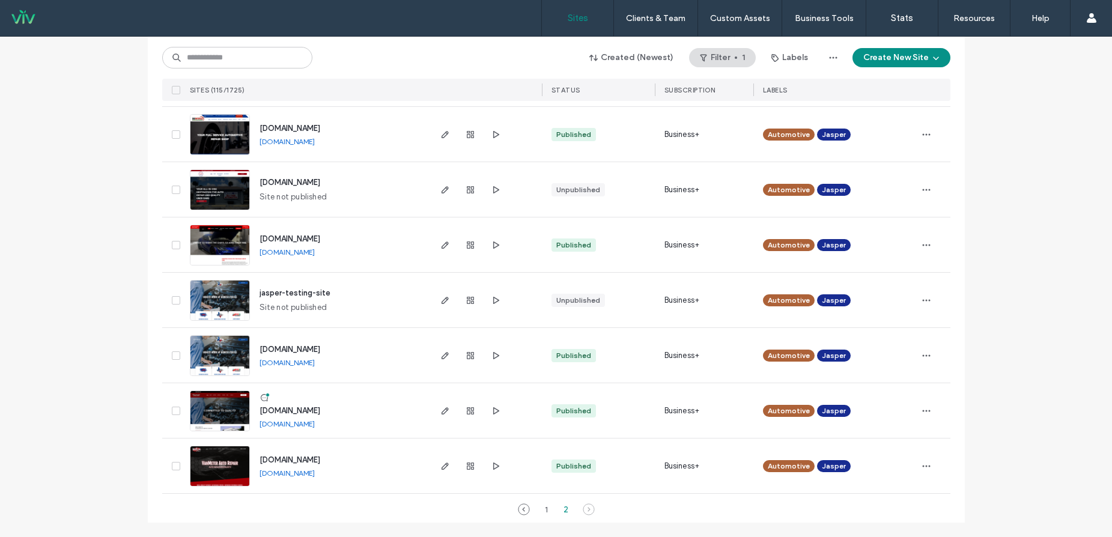
click at [315, 362] on link "[DOMAIN_NAME]" at bounding box center [287, 362] width 55 height 9
click at [289, 427] on link "[DOMAIN_NAME]" at bounding box center [287, 423] width 55 height 9
click at [731, 58] on button "Filter 1" at bounding box center [722, 57] width 67 height 19
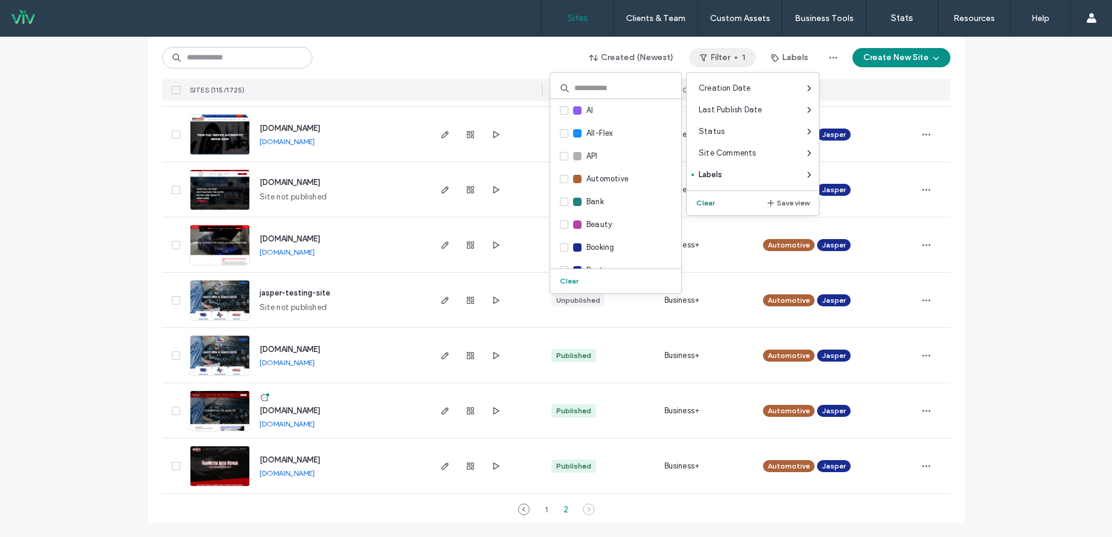
click at [704, 201] on button "Clear" at bounding box center [707, 203] width 31 height 14
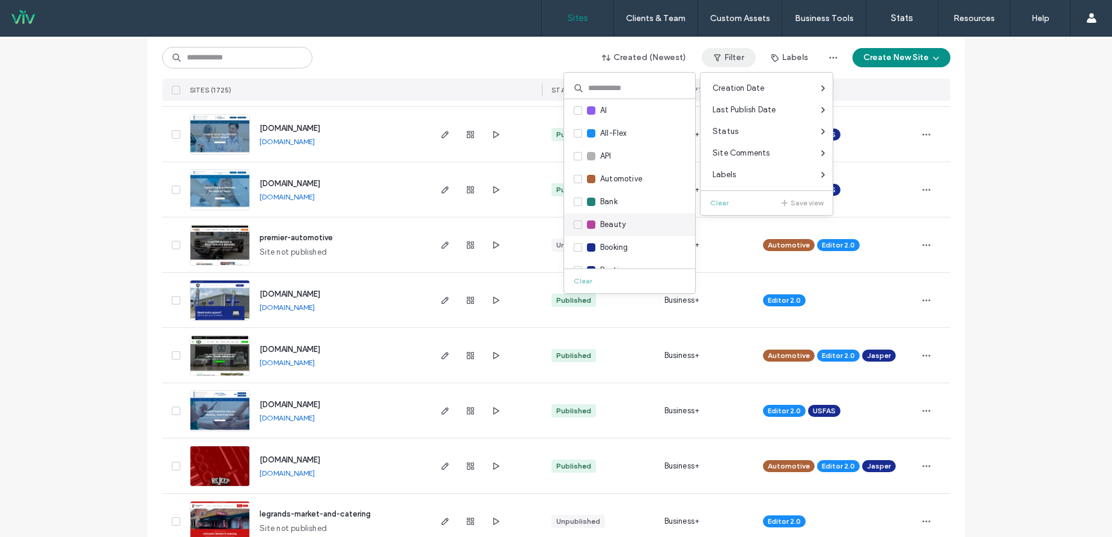
scroll to position [3889, 0]
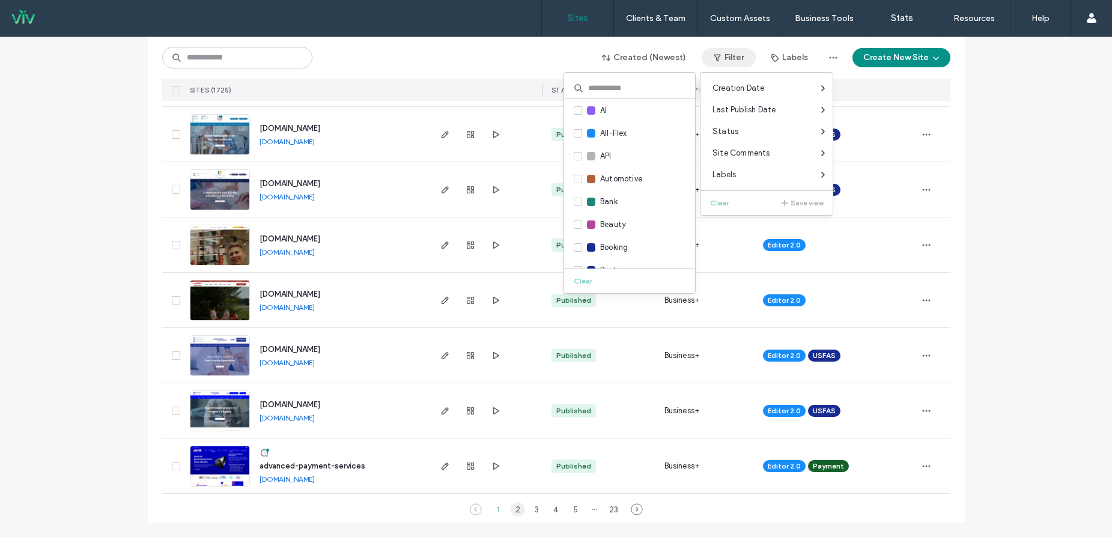
click at [512, 507] on div "2" at bounding box center [518, 509] width 14 height 14
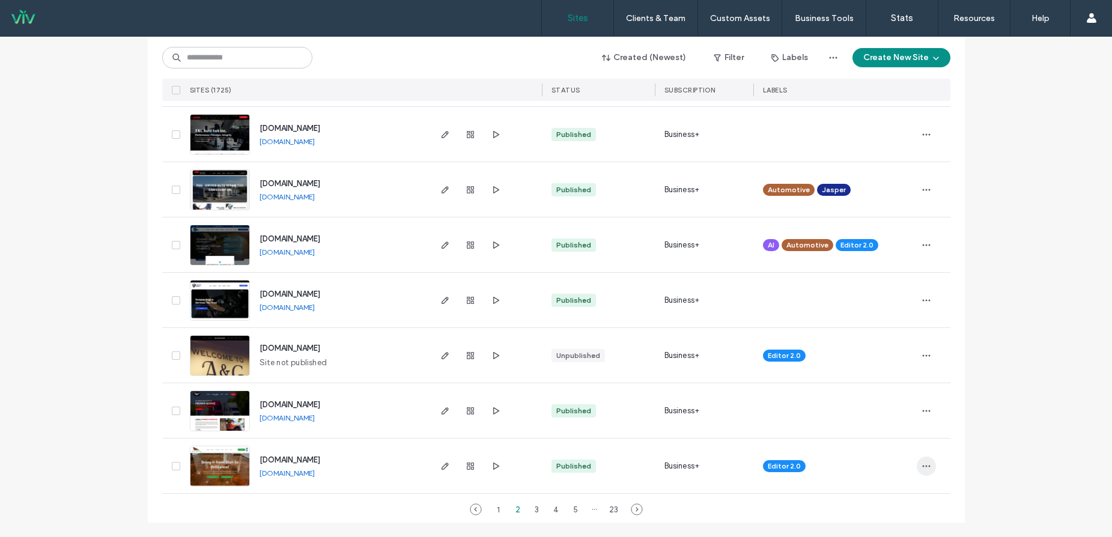
click at [922, 463] on icon "button" at bounding box center [927, 467] width 10 height 10
click at [879, 386] on span "Assign Label" at bounding box center [869, 389] width 44 height 12
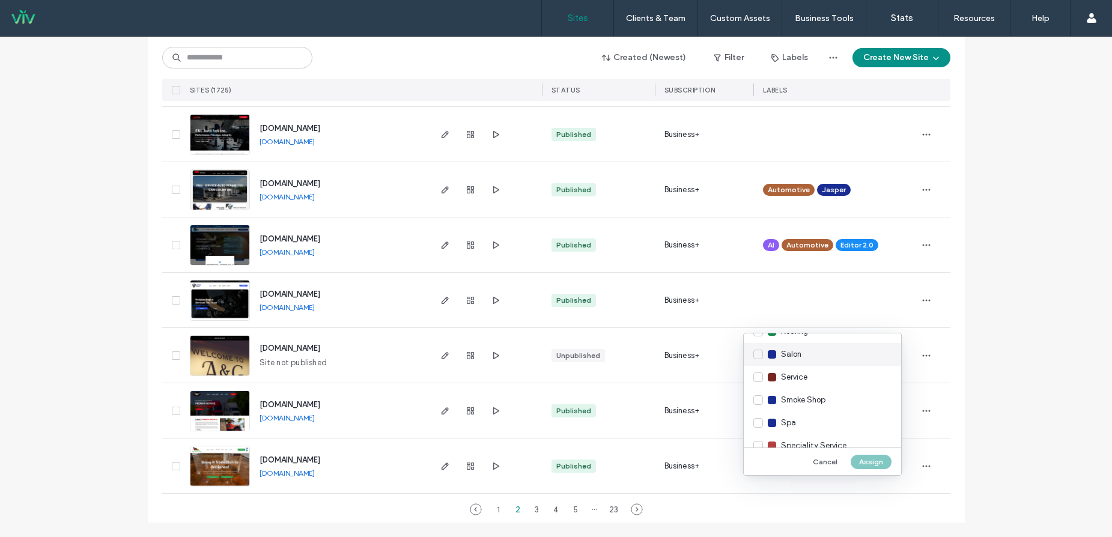
scroll to position [1562, 0]
click at [762, 387] on div "Speciality Service" at bounding box center [822, 385] width 157 height 23
click at [876, 457] on button "Assign" at bounding box center [871, 462] width 41 height 14
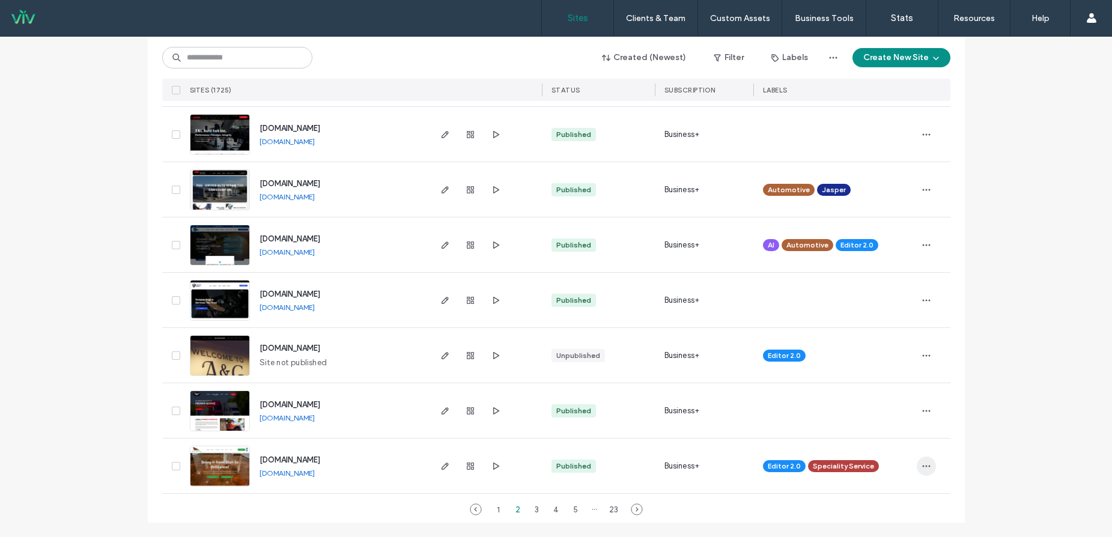
click at [922, 468] on icon "button" at bounding box center [927, 467] width 10 height 10
click at [843, 385] on span at bounding box center [840, 389] width 13 height 13
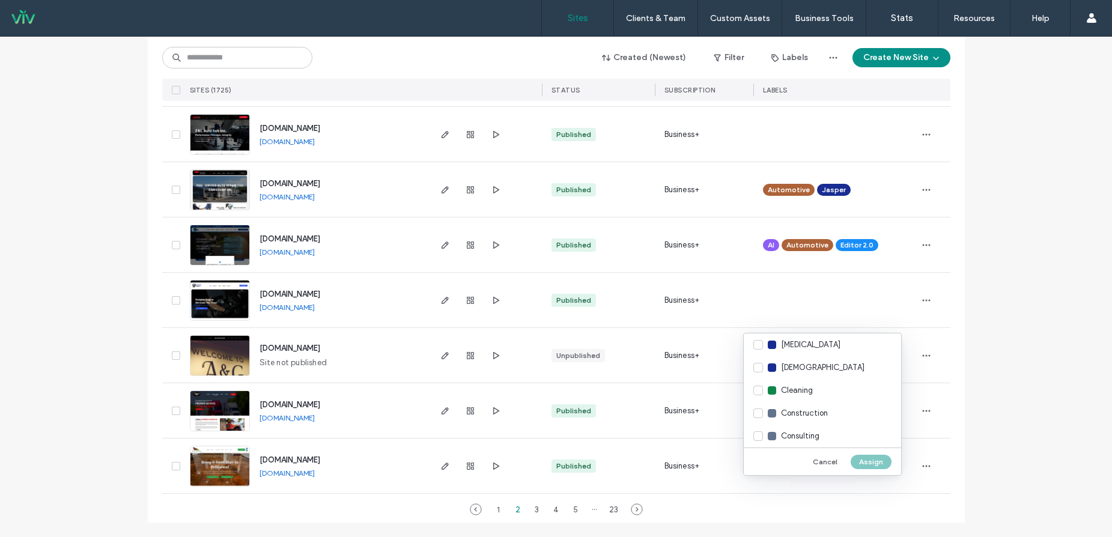
scroll to position [300, 0]
click at [761, 391] on div "Construction" at bounding box center [822, 391] width 157 height 23
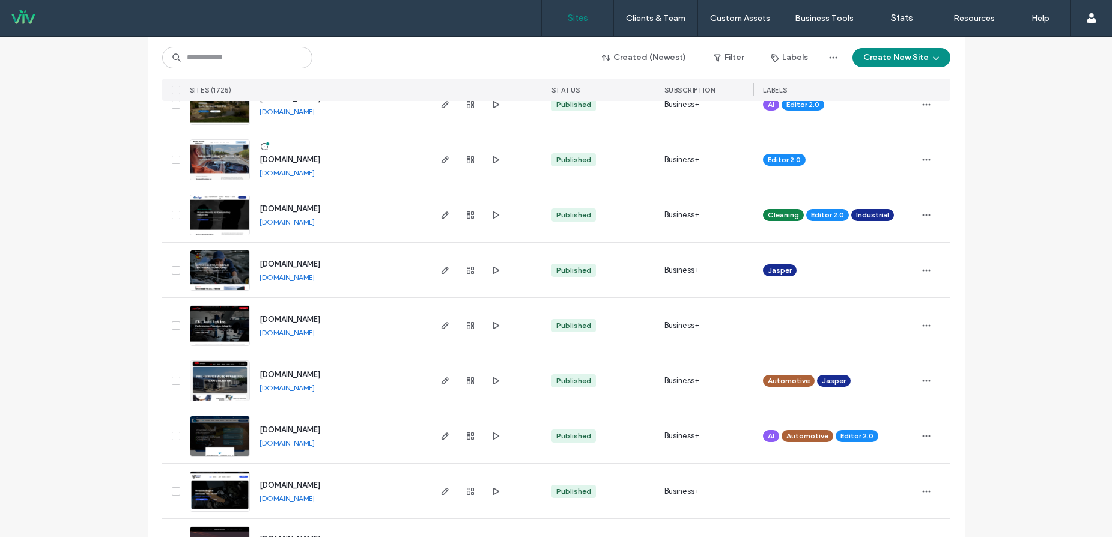
scroll to position [3649, 0]
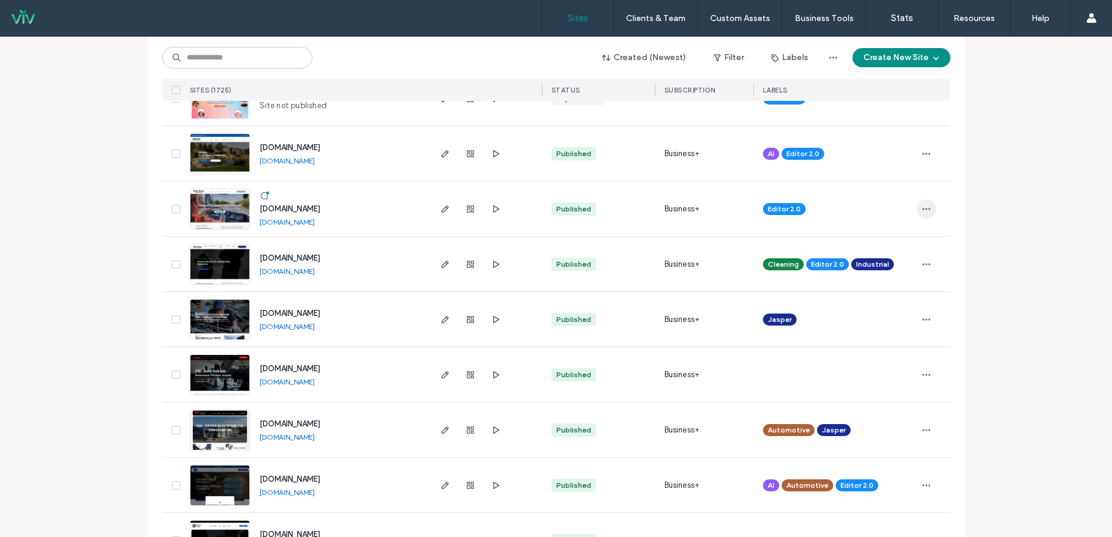
click at [927, 212] on span "button" at bounding box center [926, 209] width 19 height 19
click at [885, 287] on span "Assign Label" at bounding box center [869, 286] width 44 height 12
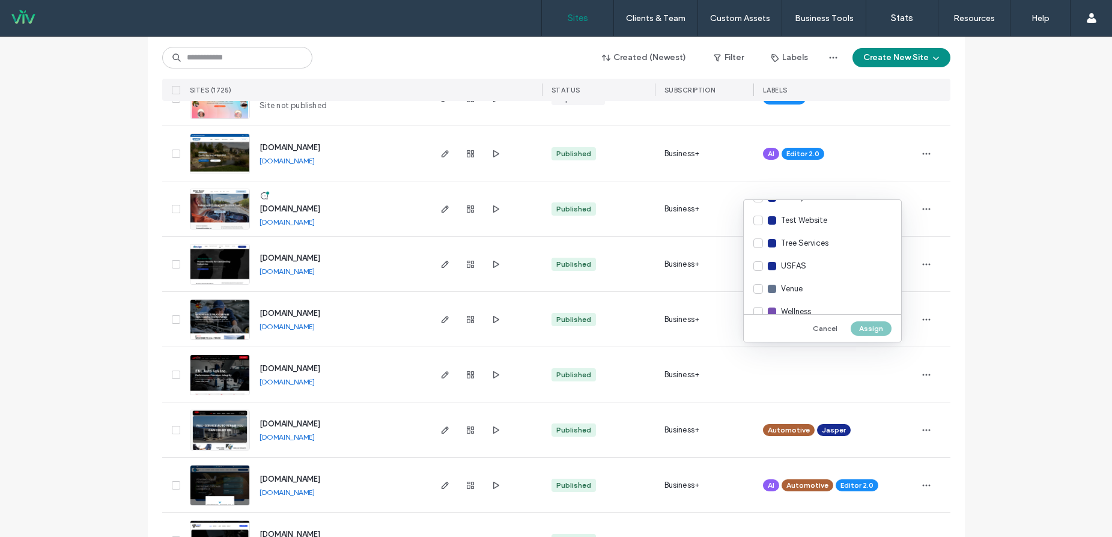
scroll to position [1654, 0]
click at [758, 297] on div "Wellness" at bounding box center [822, 298] width 157 height 23
click at [867, 329] on button "Assign" at bounding box center [871, 329] width 41 height 14
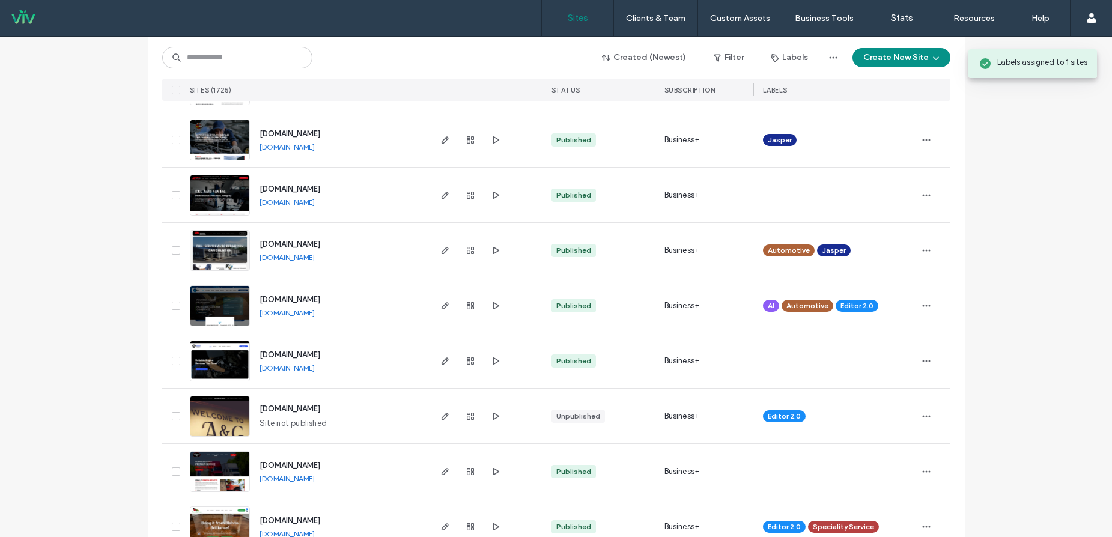
scroll to position [3889, 0]
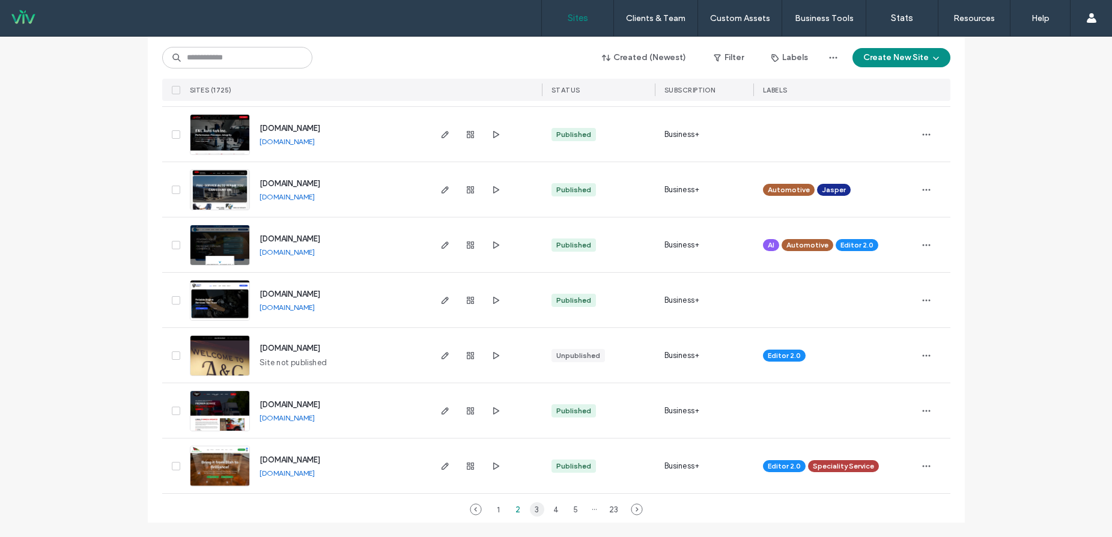
click at [534, 510] on div "3" at bounding box center [537, 509] width 14 height 14
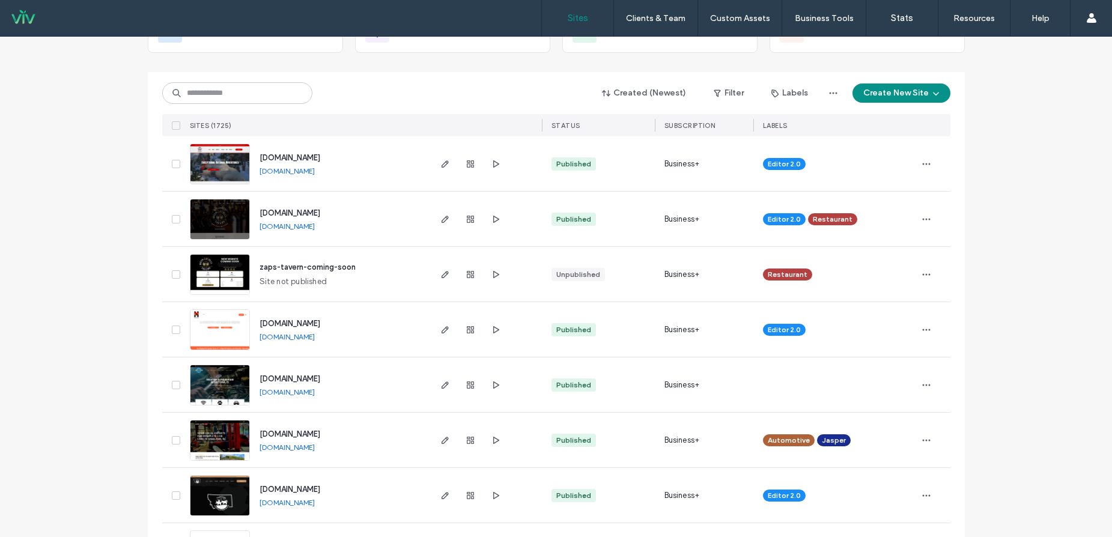
scroll to position [120, 0]
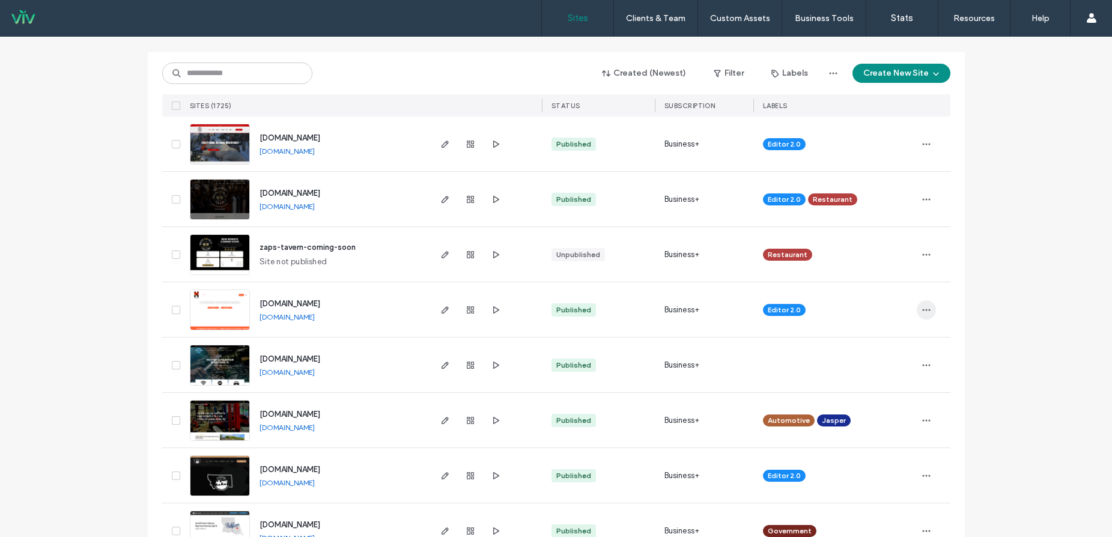
click at [917, 311] on span "button" at bounding box center [926, 309] width 19 height 19
click at [895, 385] on div "Assign Label" at bounding box center [878, 387] width 107 height 23
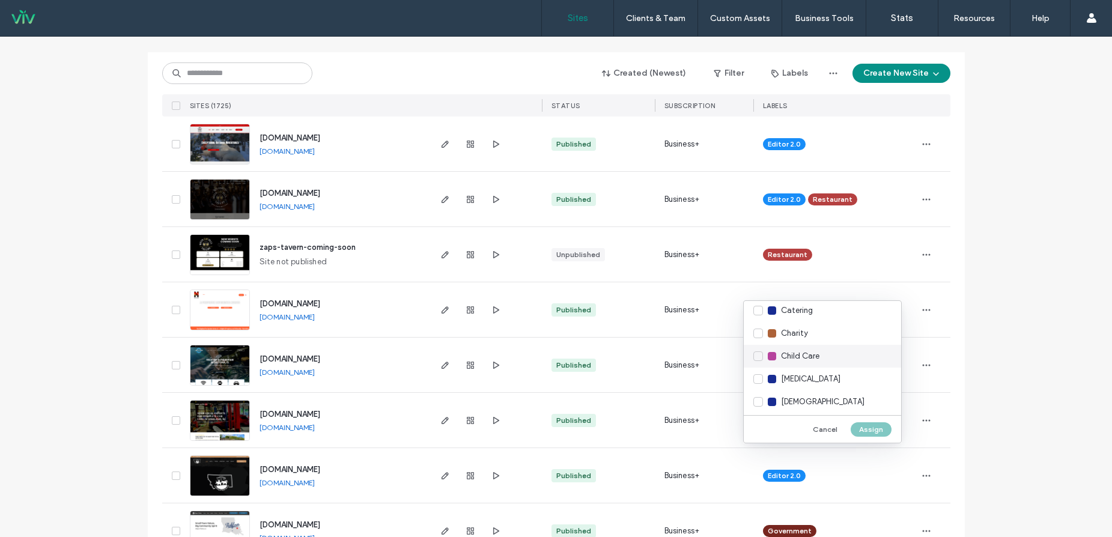
scroll to position [240, 0]
click at [759, 374] on div "[DEMOGRAPHIC_DATA]" at bounding box center [822, 373] width 157 height 23
click at [874, 429] on button "Assign" at bounding box center [871, 429] width 41 height 14
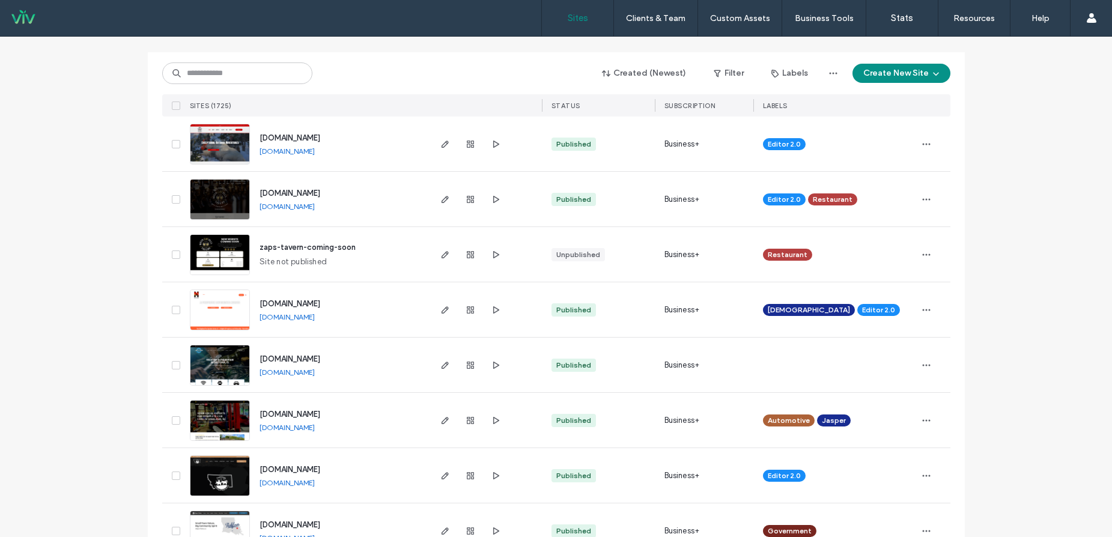
click at [315, 373] on link "[DOMAIN_NAME]" at bounding box center [287, 372] width 55 height 9
click at [922, 368] on icon "button" at bounding box center [927, 366] width 10 height 10
click at [871, 440] on span "Assign Label" at bounding box center [869, 442] width 44 height 12
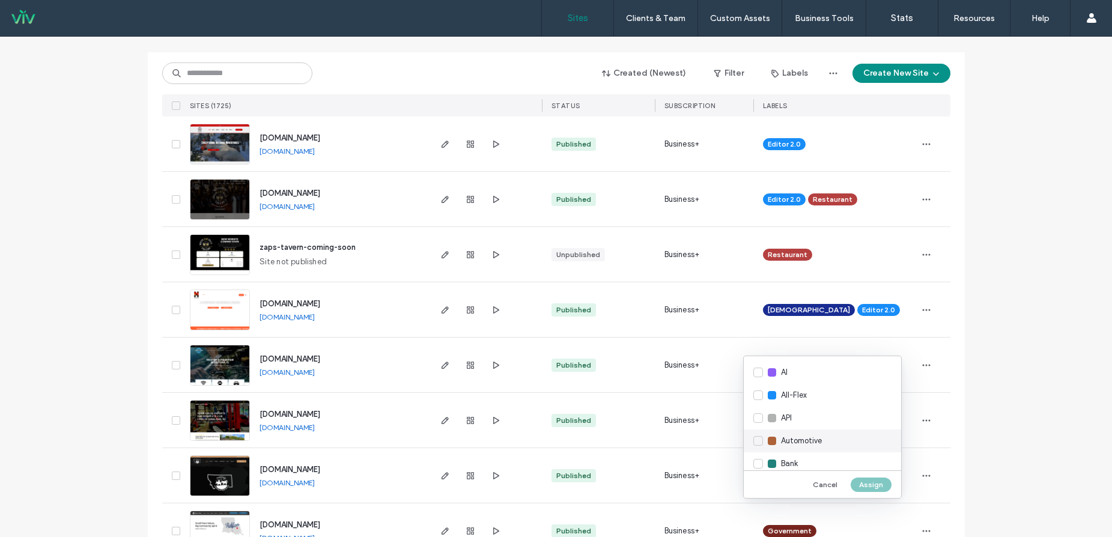
click at [757, 442] on div "Automotive" at bounding box center [822, 441] width 157 height 23
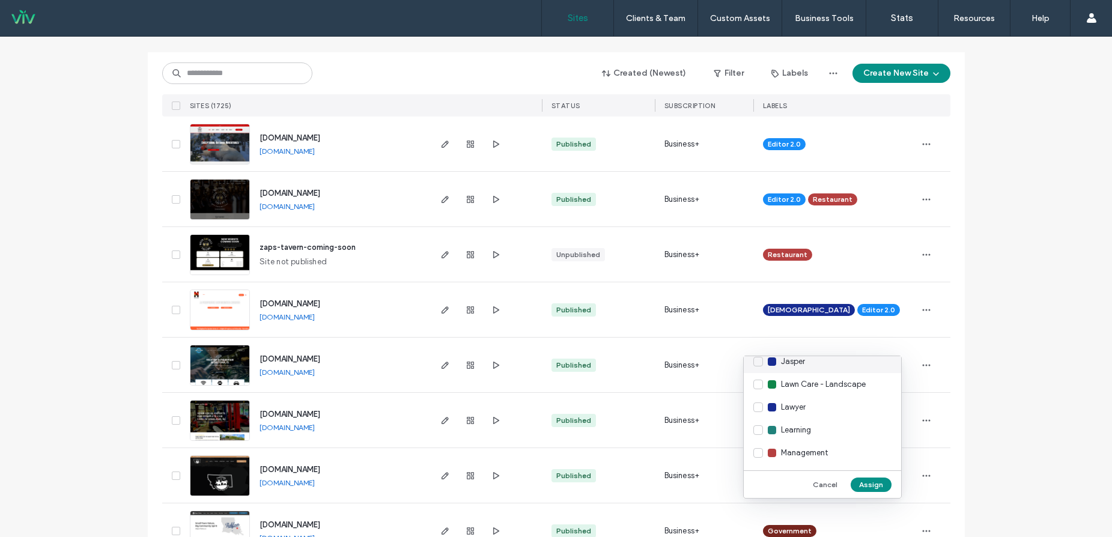
click at [762, 359] on div "Jasper" at bounding box center [822, 361] width 157 height 23
click at [873, 484] on button "Assign" at bounding box center [871, 485] width 41 height 14
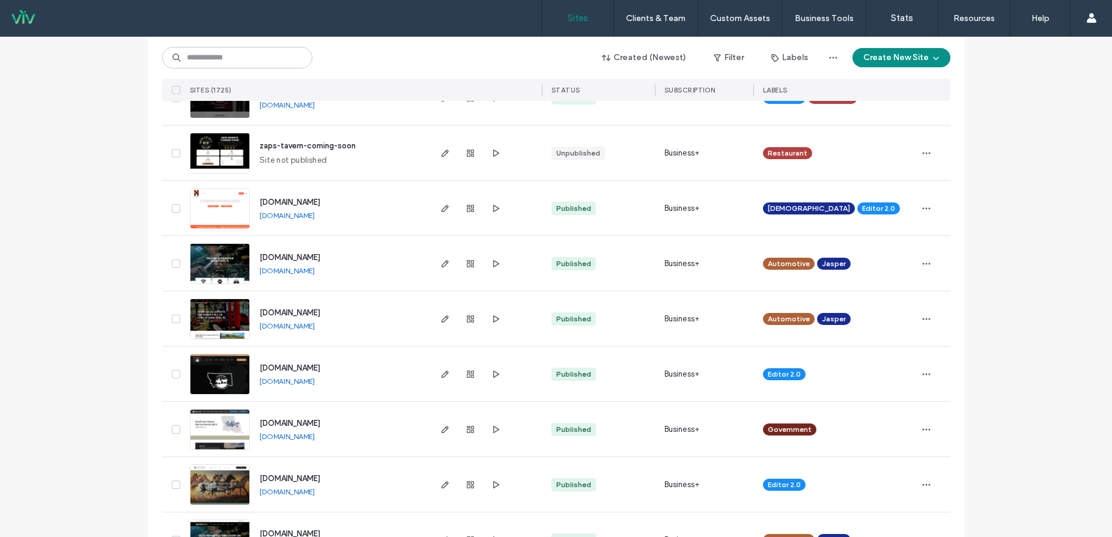
scroll to position [240, 0]
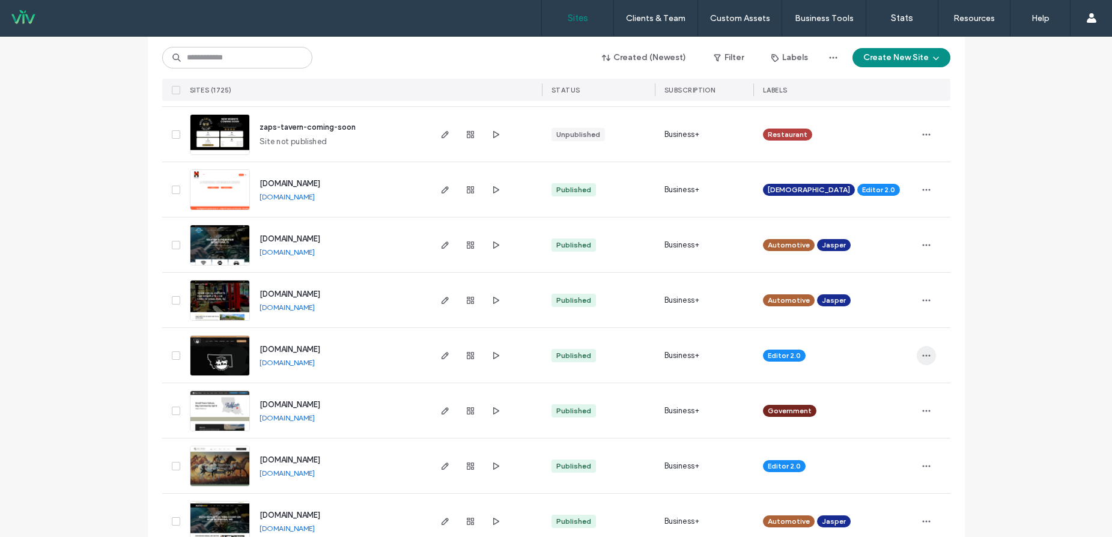
click at [922, 356] on icon "button" at bounding box center [927, 356] width 10 height 10
click at [856, 436] on span "Assign Label" at bounding box center [869, 433] width 44 height 12
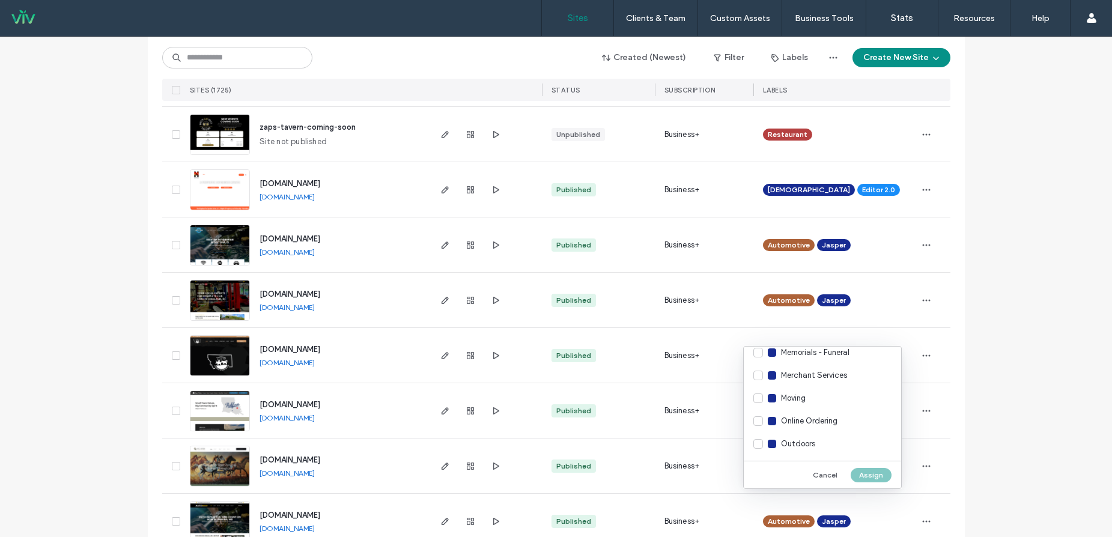
scroll to position [1082, 0]
click at [757, 447] on div "Outfitter" at bounding box center [822, 445] width 157 height 23
click at [870, 476] on button "Assign" at bounding box center [871, 475] width 41 height 14
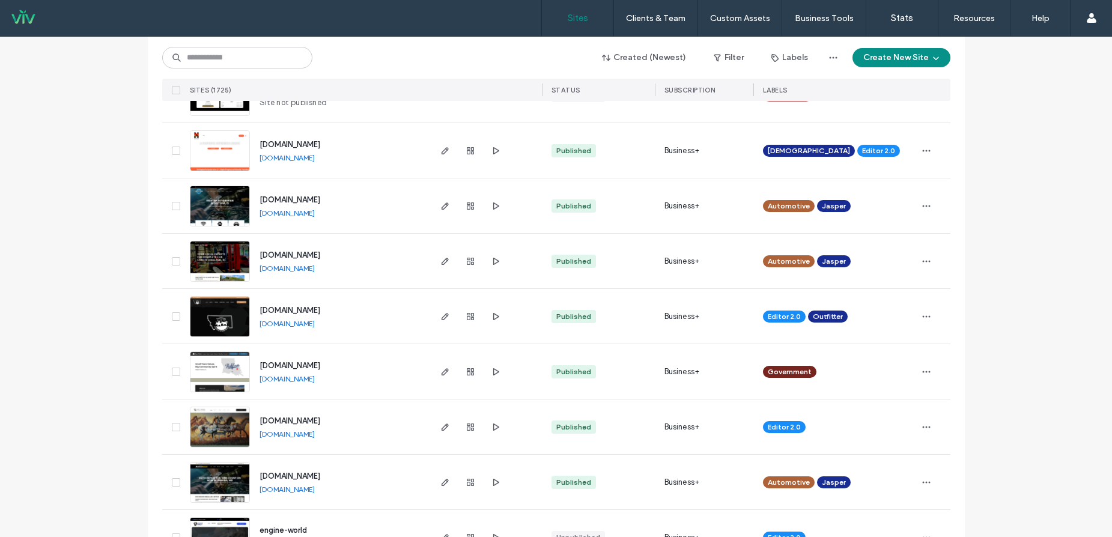
scroll to position [300, 0]
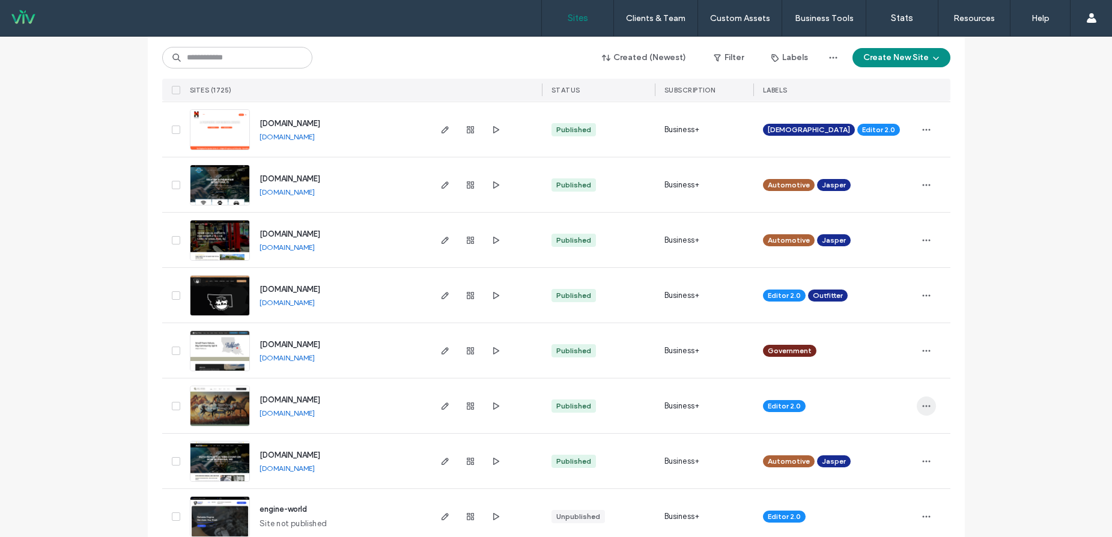
click at [923, 406] on icon "button" at bounding box center [927, 406] width 10 height 10
click at [881, 332] on span "Assign Label" at bounding box center [869, 329] width 44 height 12
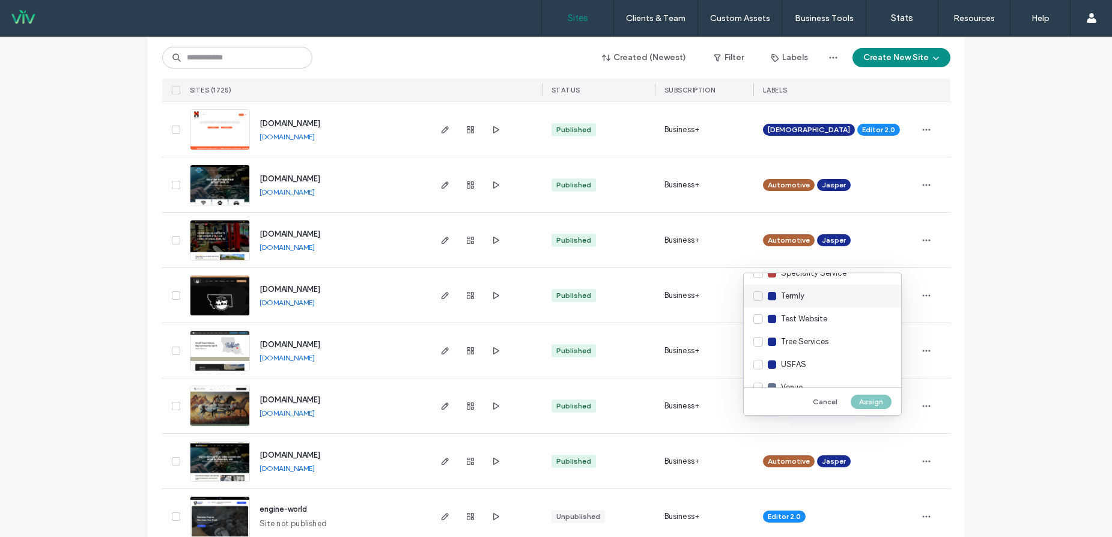
scroll to position [1594, 0]
click at [759, 293] on div "Speciality Service" at bounding box center [822, 294] width 157 height 23
click at [872, 400] on button "Assign" at bounding box center [871, 402] width 41 height 14
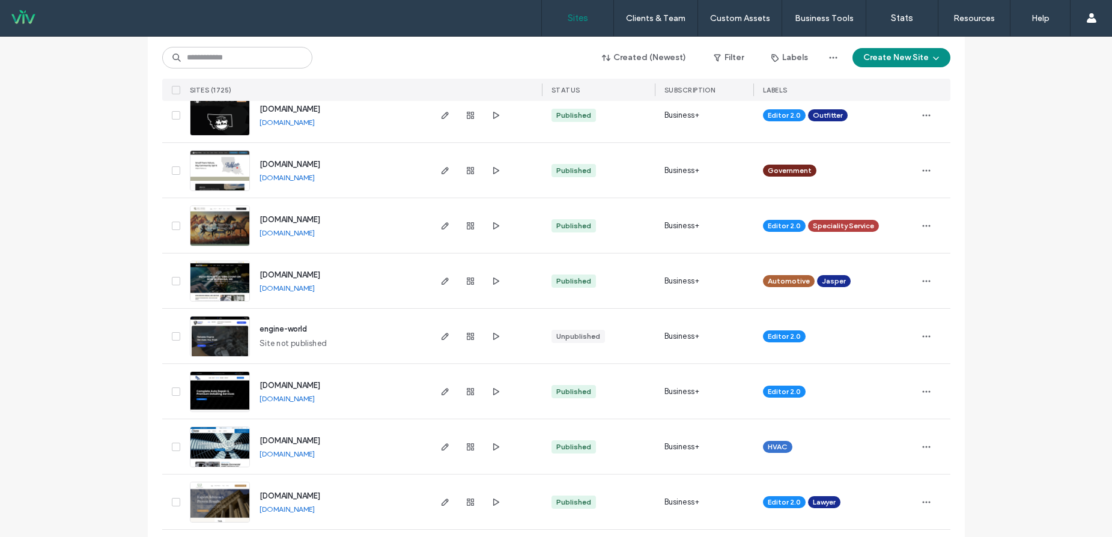
scroll to position [541, 0]
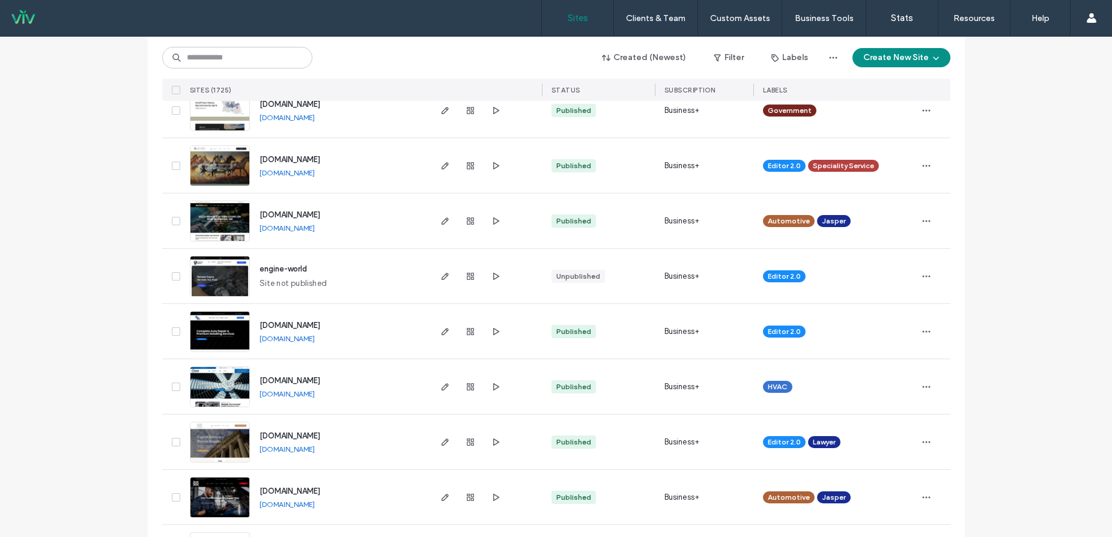
click at [312, 339] on link "[DOMAIN_NAME]" at bounding box center [287, 338] width 55 height 9
click at [922, 331] on icon "button" at bounding box center [927, 332] width 10 height 10
click at [882, 405] on span "Assign Label" at bounding box center [869, 409] width 44 height 12
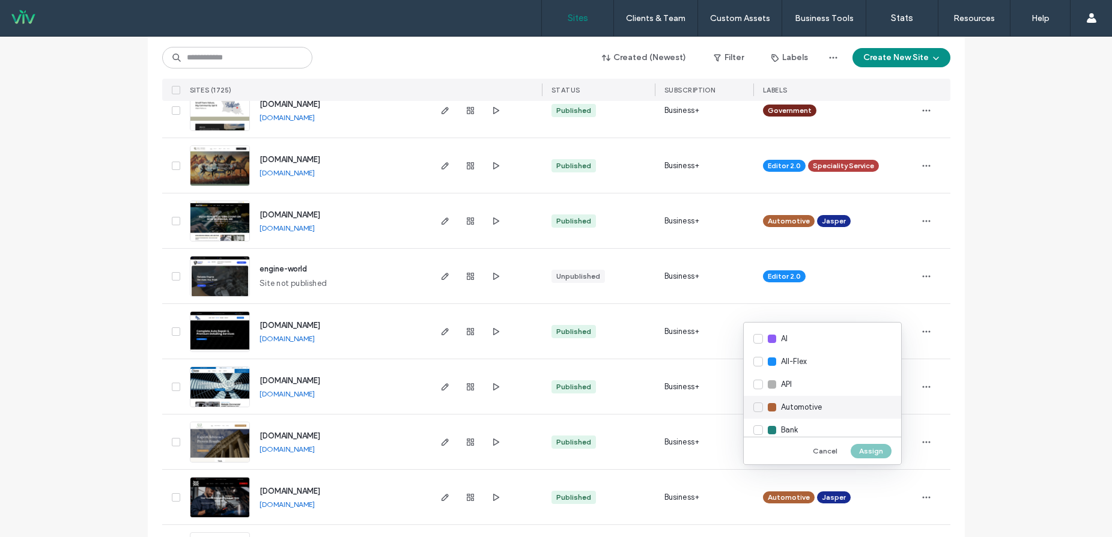
click at [760, 406] on div "Automotive" at bounding box center [822, 407] width 157 height 23
click at [754, 387] on div "Jasper" at bounding box center [822, 388] width 157 height 23
click at [862, 453] on button "Assign" at bounding box center [871, 451] width 41 height 14
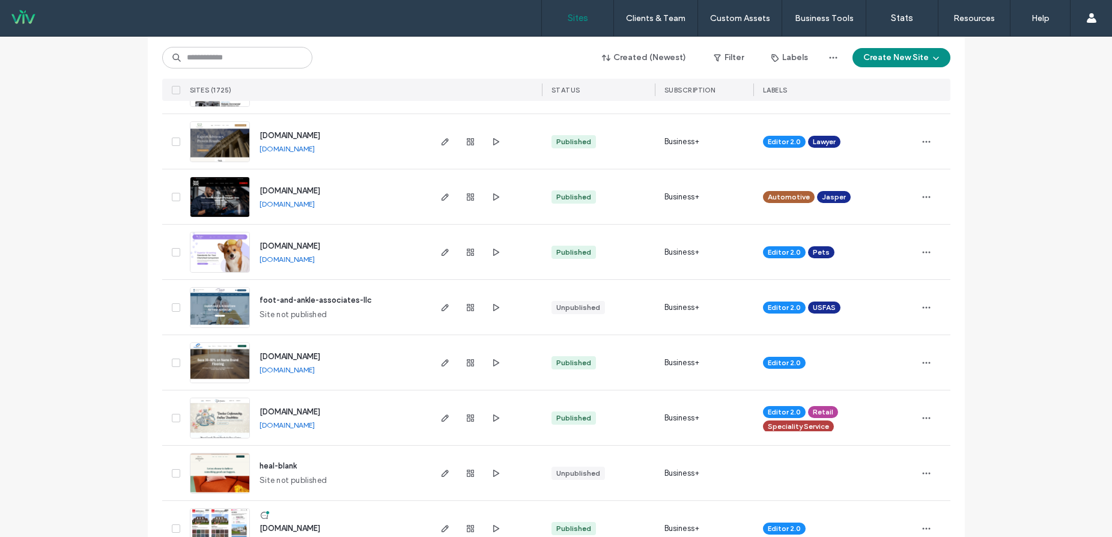
click at [315, 368] on link "[DOMAIN_NAME]" at bounding box center [287, 369] width 55 height 9
